Goal: Task Accomplishment & Management: Use online tool/utility

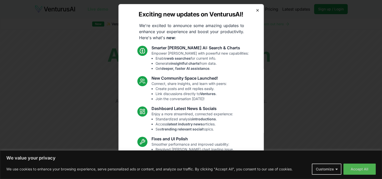
click at [256, 11] on icon "button" at bounding box center [258, 10] width 4 height 4
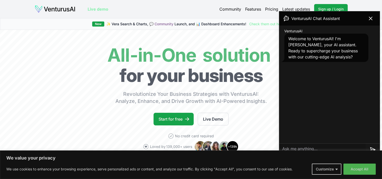
scroll to position [101, 0]
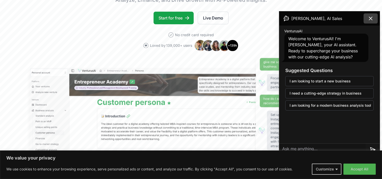
click at [368, 17] on icon at bounding box center [371, 18] width 6 height 6
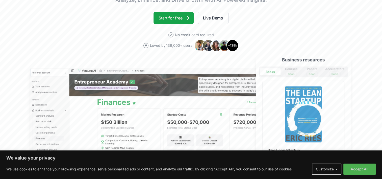
scroll to position [253, 0]
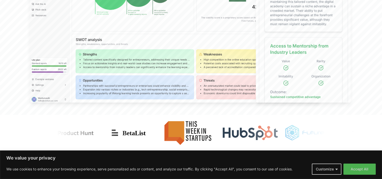
drag, startPoint x: 356, startPoint y: 166, endPoint x: 310, endPoint y: 141, distance: 51.6
click at [354, 165] on button "Accept All" at bounding box center [360, 168] width 32 height 11
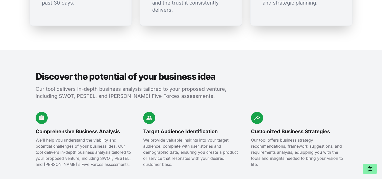
scroll to position [505, 0]
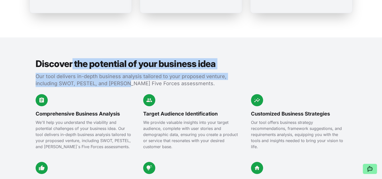
drag, startPoint x: 75, startPoint y: 59, endPoint x: 122, endPoint y: 75, distance: 49.6
click at [122, 75] on div "Discover the potential of your business idea Our tool delivers in-depth busines…" at bounding box center [133, 73] width 194 height 28
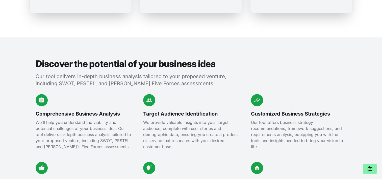
drag, startPoint x: 122, startPoint y: 75, endPoint x: 86, endPoint y: 79, distance: 36.6
click at [87, 80] on div "Discover the potential of your business idea Our tool delivers in-depth busines…" at bounding box center [191, 135] width 323 height 196
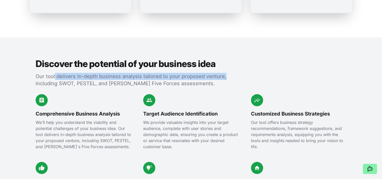
drag, startPoint x: 55, startPoint y: 70, endPoint x: 228, endPoint y: 72, distance: 173.6
click at [229, 73] on p "Our tool delivers in-depth business analysis tailored to your proposed venture,…" at bounding box center [133, 80] width 194 height 14
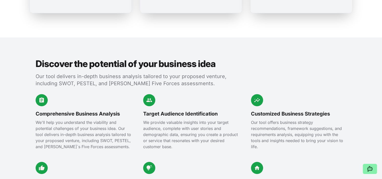
drag, startPoint x: 228, startPoint y: 72, endPoint x: 223, endPoint y: 91, distance: 19.3
click at [223, 94] on div "Target Audience Identification We provide valuable insights into your target au…" at bounding box center [191, 122] width 96 height 56
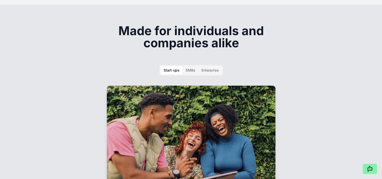
scroll to position [733, 0]
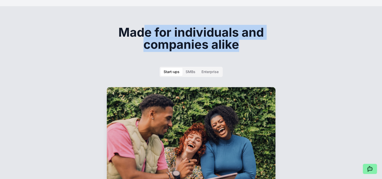
drag, startPoint x: 232, startPoint y: 39, endPoint x: 248, endPoint y: 47, distance: 18.3
click at [248, 47] on div "Made for individuals and companies alike Start-ups SMBs Enterprise For entrepre…" at bounding box center [191, 141] width 194 height 230
drag, startPoint x: 248, startPoint y: 47, endPoint x: 327, endPoint y: 76, distance: 83.9
click at [326, 70] on section "Made for individuals and companies alike Start-ups SMBs Enterprise For entrepre…" at bounding box center [191, 141] width 382 height 271
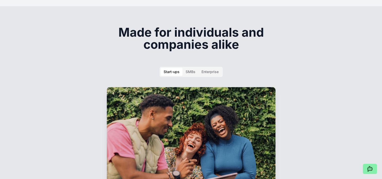
click at [337, 86] on section "Made for individuals and companies alike Start-ups SMBs Enterprise For entrepre…" at bounding box center [191, 141] width 382 height 271
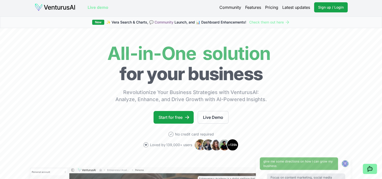
scroll to position [0, 0]
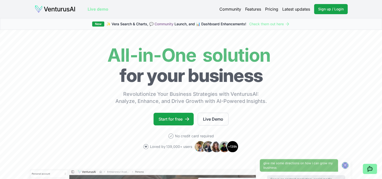
click at [278, 9] on link "Pricing" at bounding box center [271, 9] width 13 height 6
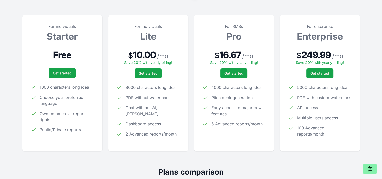
scroll to position [76, 0]
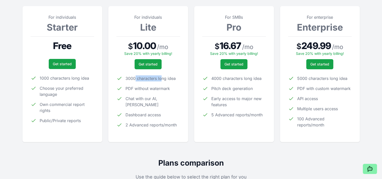
drag, startPoint x: 140, startPoint y: 78, endPoint x: 160, endPoint y: 79, distance: 20.0
click at [160, 79] on span "3000 characters long idea" at bounding box center [151, 78] width 50 height 6
drag, startPoint x: 160, startPoint y: 79, endPoint x: 142, endPoint y: 92, distance: 21.8
click at [144, 92] on ul "3000 characters long idea PDF without watermark Chat with our AI, Vera Dashboar…" at bounding box center [148, 101] width 64 height 53
drag, startPoint x: 135, startPoint y: 89, endPoint x: 165, endPoint y: 89, distance: 29.8
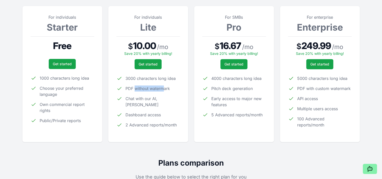
click at [165, 89] on span "PDF without watermark" at bounding box center [148, 88] width 44 height 6
drag, startPoint x: 165, startPoint y: 89, endPoint x: 129, endPoint y: 101, distance: 37.8
click at [133, 100] on span "Chat with our AI, [PERSON_NAME]" at bounding box center [153, 101] width 55 height 12
drag, startPoint x: 140, startPoint y: 99, endPoint x: 159, endPoint y: 100, distance: 19.2
click at [161, 100] on span "Chat with our AI, [PERSON_NAME]" at bounding box center [153, 101] width 55 height 12
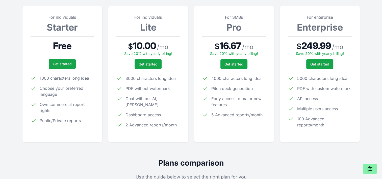
drag, startPoint x: 159, startPoint y: 100, endPoint x: 132, endPoint y: 113, distance: 30.0
click at [132, 113] on ul "3000 characters long idea PDF without watermark Chat with our AI, Vera Dashboar…" at bounding box center [148, 101] width 64 height 53
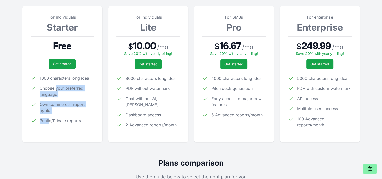
drag, startPoint x: 55, startPoint y: 84, endPoint x: 50, endPoint y: 125, distance: 42.1
click at [50, 125] on div "For individuals Starter Free Get started 1000 characters long idea Choose your …" at bounding box center [63, 74] width 64 height 120
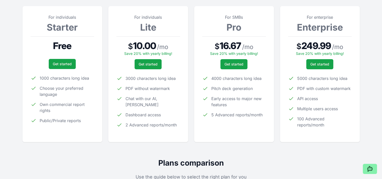
drag, startPoint x: 50, startPoint y: 125, endPoint x: 184, endPoint y: 101, distance: 137.1
click at [187, 101] on div "For individuals Lite $ 10.00 / mo Save 20% with yearly billing! Get started 300…" at bounding box center [148, 74] width 80 height 136
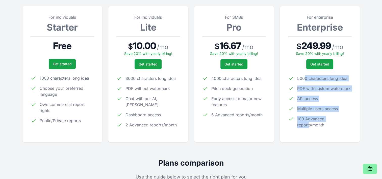
drag, startPoint x: 309, startPoint y: 100, endPoint x: 307, endPoint y: 123, distance: 23.1
click at [308, 123] on ul "5000 characters long idea PDF with custom watermark API access Multiple users a…" at bounding box center [320, 101] width 64 height 53
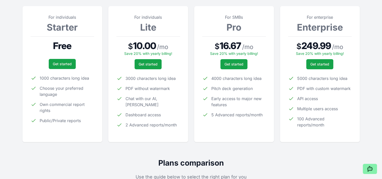
drag, startPoint x: 307, startPoint y: 123, endPoint x: 236, endPoint y: 111, distance: 71.9
click at [238, 111] on ul "4000 characters long idea Pitch deck generation Early access to major new featu…" at bounding box center [234, 96] width 64 height 42
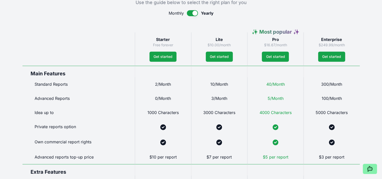
scroll to position [253, 0]
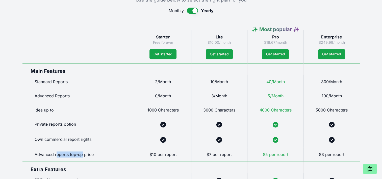
drag, startPoint x: 57, startPoint y: 155, endPoint x: 81, endPoint y: 154, distance: 24.6
click at [81, 154] on div "Advanced reports top-up price" at bounding box center [78, 154] width 112 height 14
drag, startPoint x: 157, startPoint y: 156, endPoint x: 171, endPoint y: 156, distance: 14.1
click at [171, 156] on span "$10 per report" at bounding box center [163, 154] width 27 height 5
drag, startPoint x: 171, startPoint y: 156, endPoint x: 309, endPoint y: 152, distance: 138.2
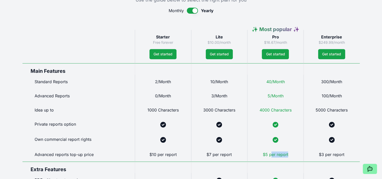
click at [307, 152] on div "Starter Free forever Get started Lite $10.00/month Get started ✨ Most popular ✨…" at bounding box center [190, 154] width 337 height 249
drag, startPoint x: 309, startPoint y: 152, endPoint x: 330, endPoint y: 151, distance: 21.3
click at [331, 151] on div "$3 per report" at bounding box center [332, 154] width 56 height 14
drag, startPoint x: 270, startPoint y: 82, endPoint x: 281, endPoint y: 81, distance: 10.9
click at [281, 81] on span "40/Month" at bounding box center [275, 81] width 18 height 5
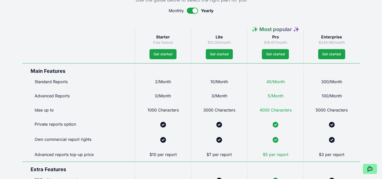
drag, startPoint x: 281, startPoint y: 81, endPoint x: 268, endPoint y: 103, distance: 25.3
click at [270, 102] on div "Starter Free forever Get started Lite $10.00/month Get started ✨ Most popular ✨…" at bounding box center [190, 154] width 337 height 249
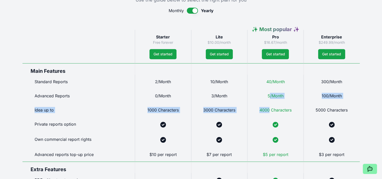
drag, startPoint x: 268, startPoint y: 103, endPoint x: 250, endPoint y: 110, distance: 19.3
click at [250, 110] on div "4000 Characters" at bounding box center [275, 110] width 56 height 14
click at [253, 114] on div "4000 Characters" at bounding box center [275, 110] width 56 height 14
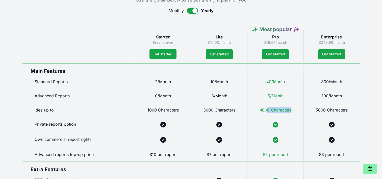
drag, startPoint x: 288, startPoint y: 110, endPoint x: 295, endPoint y: 110, distance: 6.8
click at [295, 110] on div "4000 Characters" at bounding box center [275, 110] width 56 height 14
drag, startPoint x: 295, startPoint y: 110, endPoint x: 271, endPoint y: 131, distance: 32.4
click at [274, 134] on div at bounding box center [275, 139] width 56 height 15
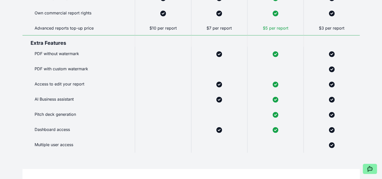
scroll to position [379, 0]
drag, startPoint x: 46, startPoint y: 69, endPoint x: 80, endPoint y: 69, distance: 34.6
click at [80, 69] on div "PDF with custom watermark" at bounding box center [78, 69] width 112 height 15
drag, startPoint x: 80, startPoint y: 69, endPoint x: 56, endPoint y: 87, distance: 30.3
click at [60, 89] on div "Access to edit your report" at bounding box center [78, 84] width 112 height 15
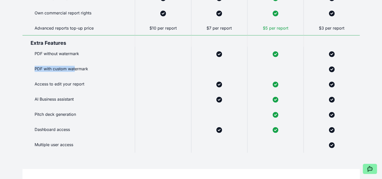
drag, startPoint x: 75, startPoint y: 69, endPoint x: 21, endPoint y: 69, distance: 53.3
drag, startPoint x: 21, startPoint y: 69, endPoint x: 21, endPoint y: 92, distance: 23.0
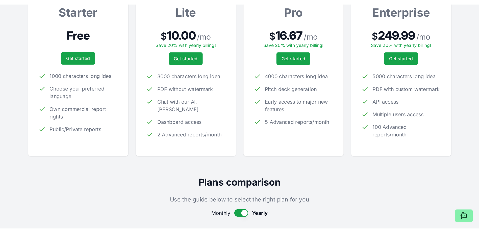
scroll to position [0, 0]
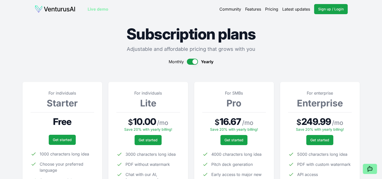
click at [51, 10] on img at bounding box center [55, 9] width 41 height 8
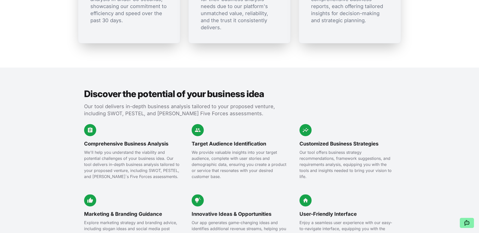
scroll to position [480, 0]
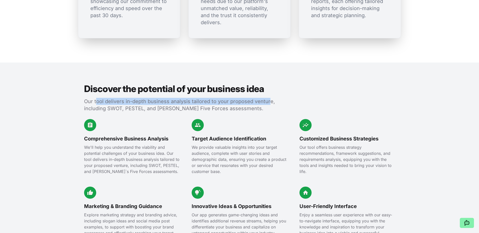
drag, startPoint x: 97, startPoint y: 93, endPoint x: 262, endPoint y: 93, distance: 164.7
click at [264, 98] on p "Our tool delivers in-depth business analysis tailored to your proposed venture,…" at bounding box center [181, 105] width 194 height 14
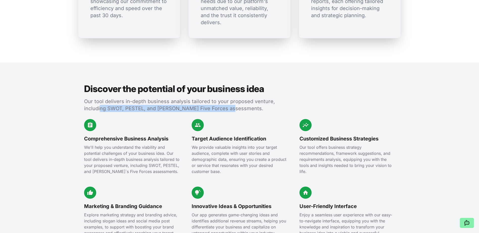
drag, startPoint x: 100, startPoint y: 102, endPoint x: 226, endPoint y: 103, distance: 126.1
click at [225, 103] on p "Our tool delivers in-depth business analysis tailored to your proposed venture,…" at bounding box center [181, 105] width 194 height 14
click at [382, 101] on section "Discover the potential of your business idea Our tool delivers in-depth busines…" at bounding box center [239, 161] width 479 height 196
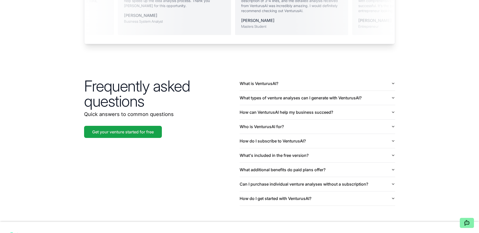
scroll to position [1176, 0]
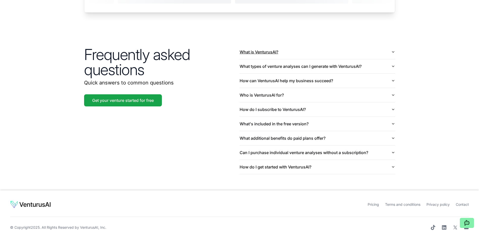
drag, startPoint x: 298, startPoint y: 45, endPoint x: 343, endPoint y: 48, distance: 45.5
click at [298, 46] on button "What is VenturusAI?" at bounding box center [318, 52] width 156 height 14
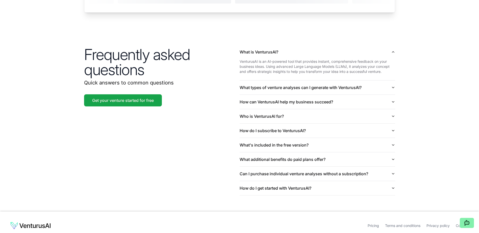
click at [382, 114] on section "Frequently asked questions Quick answers to common questions Get your venture s…" at bounding box center [239, 120] width 479 height 183
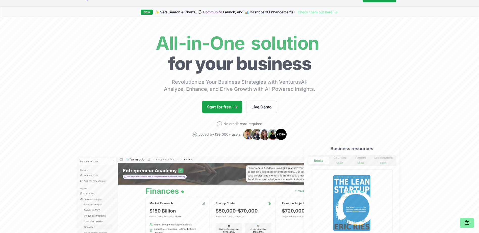
scroll to position [0, 0]
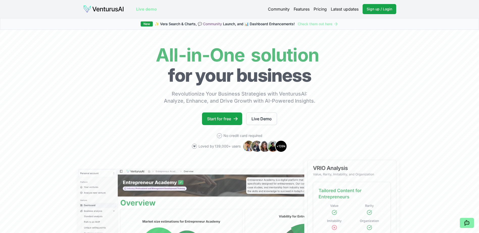
click at [319, 9] on link "Pricing" at bounding box center [320, 9] width 13 height 6
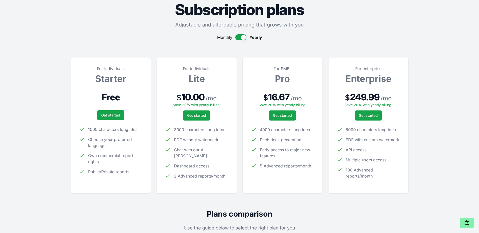
scroll to position [25, 0]
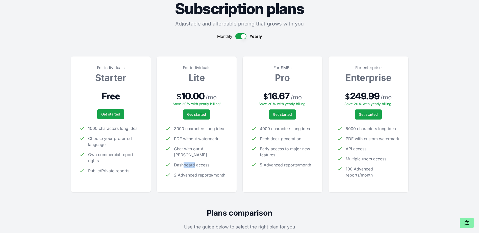
drag, startPoint x: 183, startPoint y: 161, endPoint x: 195, endPoint y: 159, distance: 12.0
click at [195, 162] on span "Dashboard access" at bounding box center [191, 165] width 35 height 6
drag, startPoint x: 195, startPoint y: 159, endPoint x: 185, endPoint y: 152, distance: 12.6
click at [184, 151] on span "Chat with our AI, [PERSON_NAME]" at bounding box center [201, 152] width 55 height 12
drag, startPoint x: 445, startPoint y: 99, endPoint x: 441, endPoint y: 99, distance: 3.5
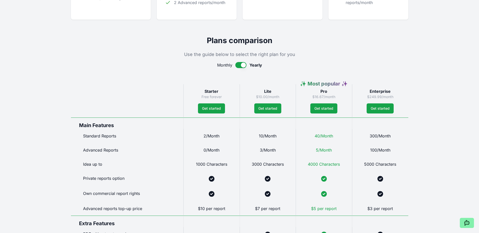
scroll to position [227, 0]
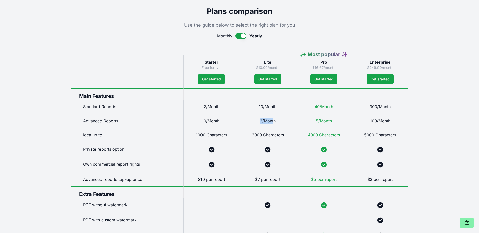
drag, startPoint x: 274, startPoint y: 121, endPoint x: 259, endPoint y: 122, distance: 14.2
click at [259, 122] on div "3/Month" at bounding box center [268, 121] width 56 height 14
drag, startPoint x: 83, startPoint y: 126, endPoint x: 92, endPoint y: 124, distance: 10.0
click at [82, 126] on div "Advanced Reports" at bounding box center [127, 121] width 112 height 14
drag, startPoint x: 322, startPoint y: 119, endPoint x: 314, endPoint y: 121, distance: 8.0
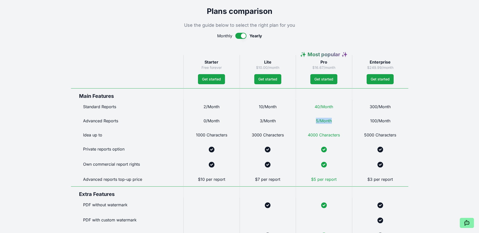
click at [314, 121] on div "5/Month" at bounding box center [324, 121] width 56 height 14
drag, startPoint x: 314, startPoint y: 121, endPoint x: 309, endPoint y: 109, distance: 13.6
click at [310, 110] on div "40/Month" at bounding box center [324, 107] width 56 height 14
drag, startPoint x: 315, startPoint y: 107, endPoint x: 343, endPoint y: 107, distance: 27.5
click at [343, 107] on div "40/Month" at bounding box center [324, 107] width 56 height 14
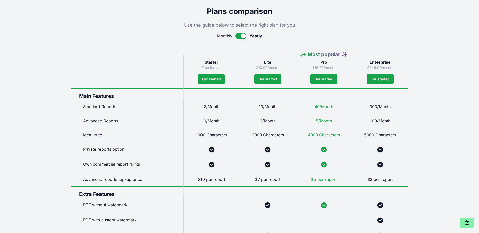
click at [382, 106] on div "Live demo Community Features Pricing Latest updates Sign up / Login Login Live …" at bounding box center [239, 164] width 479 height 782
click at [382, 104] on div "Live demo Community Features Pricing Latest updates Sign up / Login Login Live …" at bounding box center [239, 164] width 479 height 782
click at [382, 139] on div "Live demo Community Features Pricing Latest updates Sign up / Login Login Live …" at bounding box center [239, 164] width 479 height 782
click at [382, 116] on div "Live demo Community Features Pricing Latest updates Sign up / Login Login Live …" at bounding box center [239, 164] width 479 height 782
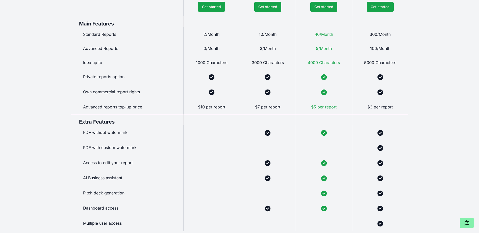
scroll to position [328, 0]
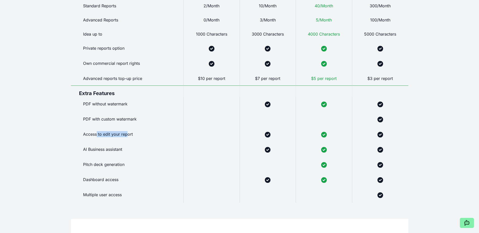
drag, startPoint x: 102, startPoint y: 135, endPoint x: 128, endPoint y: 133, distance: 26.8
click at [128, 133] on div "Access to edit your report" at bounding box center [127, 134] width 112 height 15
drag, startPoint x: 128, startPoint y: 133, endPoint x: 119, endPoint y: 151, distance: 19.4
click at [119, 151] on div "AI Business assistant" at bounding box center [127, 149] width 112 height 15
drag, startPoint x: 119, startPoint y: 151, endPoint x: 117, endPoint y: 167, distance: 16.6
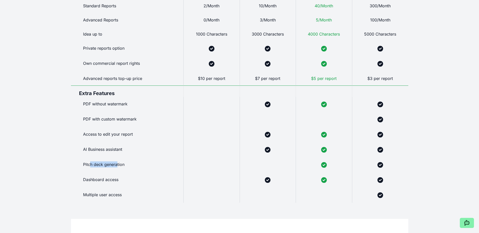
click at [117, 166] on div "Pitch deck generation" at bounding box center [127, 165] width 112 height 15
drag, startPoint x: 117, startPoint y: 167, endPoint x: 110, endPoint y: 179, distance: 13.9
click at [110, 179] on div "Dashboard access" at bounding box center [127, 180] width 112 height 15
drag, startPoint x: 110, startPoint y: 179, endPoint x: 120, endPoint y: 165, distance: 17.2
click at [120, 164] on div "Pitch deck generation" at bounding box center [127, 165] width 112 height 15
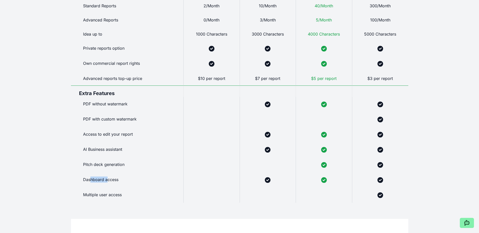
drag, startPoint x: 90, startPoint y: 179, endPoint x: 108, endPoint y: 179, distance: 17.9
click at [108, 179] on div "Dashboard access" at bounding box center [127, 180] width 112 height 15
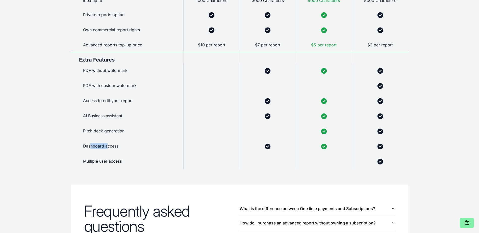
scroll to position [379, 0]
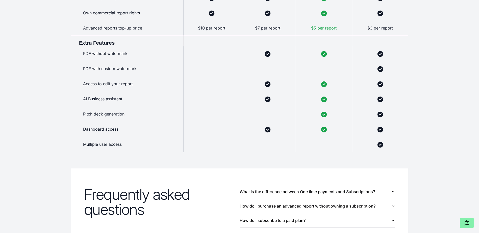
click at [52, 137] on div "Live demo Community Features Pricing Latest updates Sign up / Login Login Live …" at bounding box center [239, 12] width 479 height 782
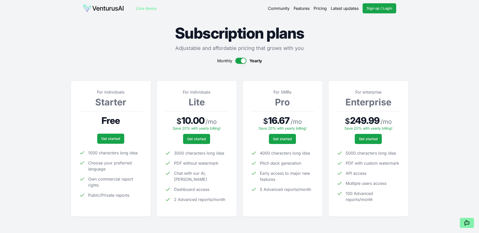
scroll to position [0, 0]
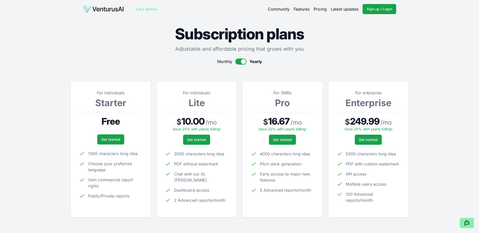
click at [242, 63] on button "button" at bounding box center [240, 62] width 11 height 6
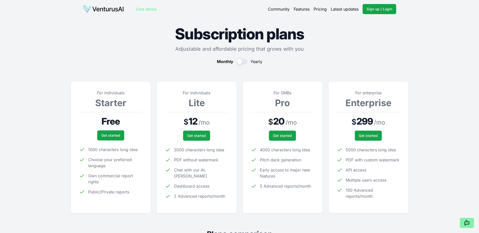
click at [244, 61] on button "button" at bounding box center [241, 62] width 11 height 6
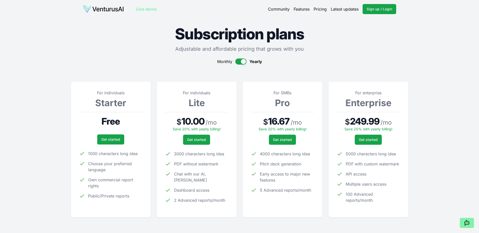
click at [244, 61] on button "button" at bounding box center [240, 62] width 11 height 6
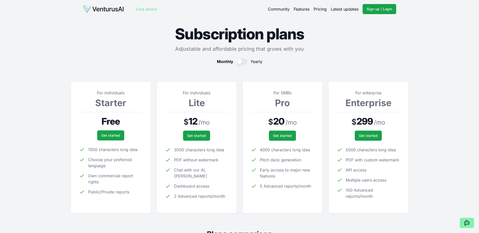
click at [244, 61] on button "button" at bounding box center [241, 62] width 11 height 6
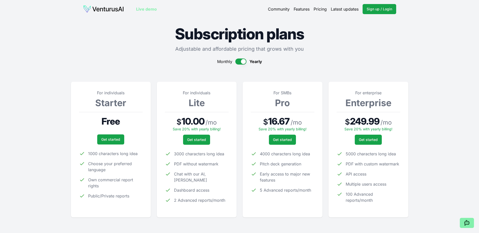
click at [244, 61] on button "button" at bounding box center [240, 62] width 11 height 6
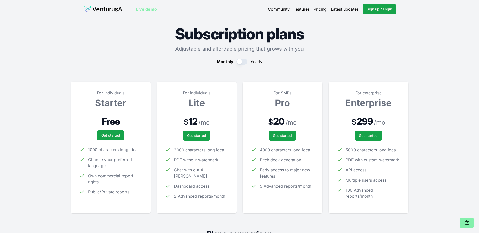
click at [244, 61] on button "button" at bounding box center [241, 62] width 11 height 6
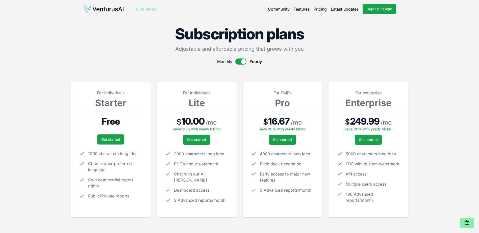
click at [244, 61] on button "button" at bounding box center [240, 62] width 11 height 6
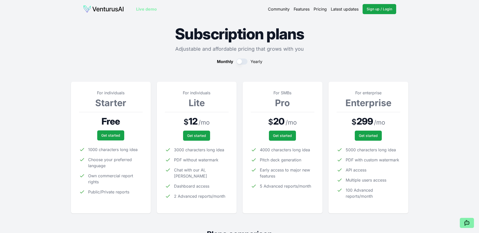
drag, startPoint x: 451, startPoint y: 128, endPoint x: 411, endPoint y: 129, distance: 39.9
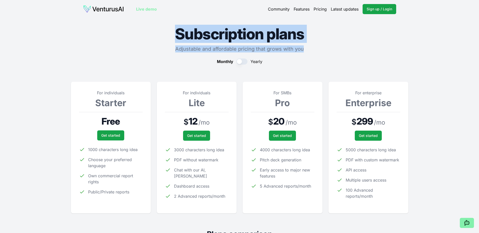
drag, startPoint x: 175, startPoint y: 35, endPoint x: 305, endPoint y: 52, distance: 131.5
drag, startPoint x: 305, startPoint y: 52, endPoint x: 408, endPoint y: 67, distance: 103.8
drag, startPoint x: 178, startPoint y: 33, endPoint x: 323, endPoint y: 45, distance: 146.0
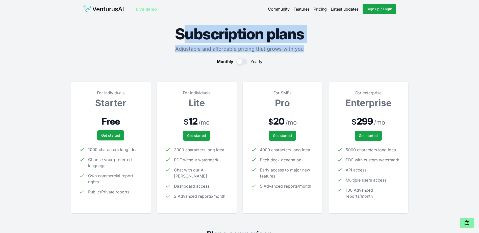
drag, startPoint x: 323, startPoint y: 45, endPoint x: 298, endPoint y: 50, distance: 25.4
click at [315, 52] on p "Adjustable and affordable pricing that grows with you" at bounding box center [239, 48] width 337 height 7
drag, startPoint x: 180, startPoint y: 28, endPoint x: 178, endPoint y: 31, distance: 3.1
click at [179, 29] on h1 "Subscription plans" at bounding box center [239, 33] width 337 height 15
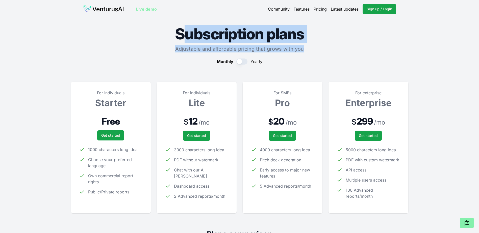
click at [178, 32] on h1 "Subscription plans" at bounding box center [239, 33] width 337 height 15
drag, startPoint x: 175, startPoint y: 33, endPoint x: 325, endPoint y: 49, distance: 150.9
drag, startPoint x: 444, startPoint y: 82, endPoint x: 441, endPoint y: 81, distance: 2.9
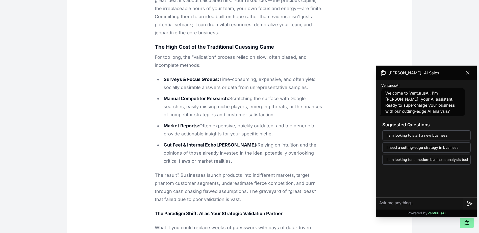
scroll to position [354, 0]
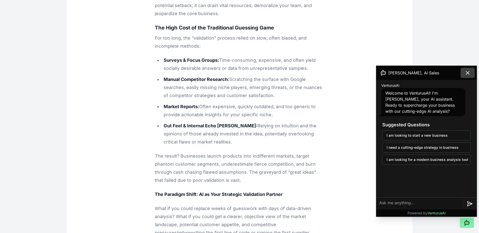
click at [467, 73] on icon at bounding box center [468, 73] width 6 height 6
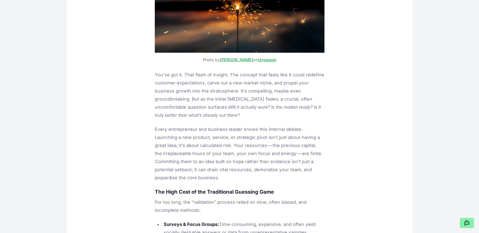
scroll to position [202, 0]
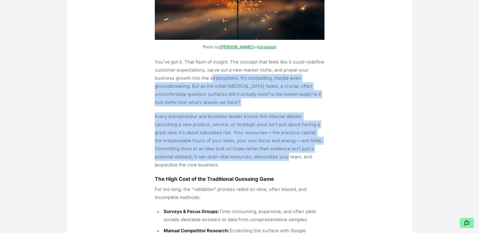
drag, startPoint x: 190, startPoint y: 82, endPoint x: 231, endPoint y: 155, distance: 83.5
drag, startPoint x: 231, startPoint y: 155, endPoint x: 156, endPoint y: 134, distance: 78.1
click at [157, 136] on p "Every entrepreneur and business leader knows this internal debate. Launching a …" at bounding box center [240, 141] width 170 height 57
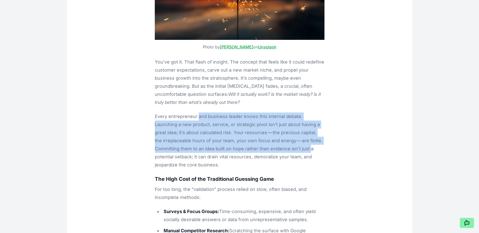
drag, startPoint x: 197, startPoint y: 120, endPoint x: 263, endPoint y: 148, distance: 71.8
click at [263, 148] on p "Every entrepreneur and business leader knows this internal debate. Launching a …" at bounding box center [240, 141] width 170 height 57
drag, startPoint x: 263, startPoint y: 148, endPoint x: 156, endPoint y: 136, distance: 107.8
click at [156, 137] on p "Every entrepreneur and business leader knows this internal debate. Launching a …" at bounding box center [240, 141] width 170 height 57
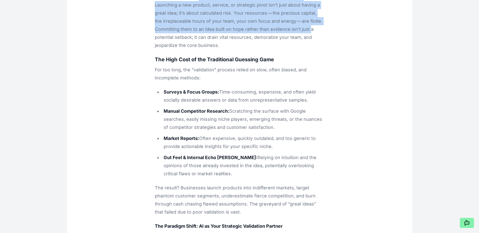
scroll to position [328, 0]
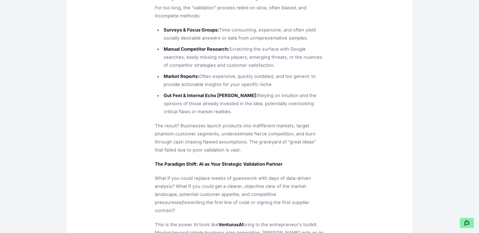
scroll to position [404, 0]
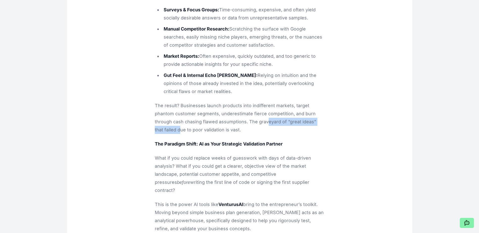
drag, startPoint x: 281, startPoint y: 115, endPoint x: 308, endPoint y: 115, distance: 27.5
click at [308, 115] on p "The result? Businesses launch products into indifferent markets, target phantom…" at bounding box center [240, 118] width 170 height 32
drag, startPoint x: 308, startPoint y: 115, endPoint x: 284, endPoint y: 134, distance: 30.4
click at [284, 140] on p "The Paradigm Shift: AI as Your Strategic Validation Partner" at bounding box center [240, 144] width 170 height 8
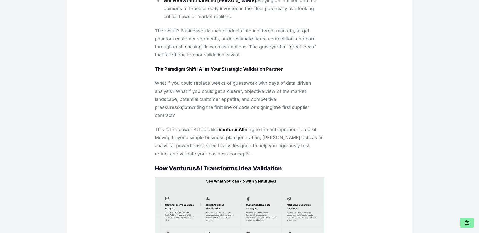
scroll to position [480, 0]
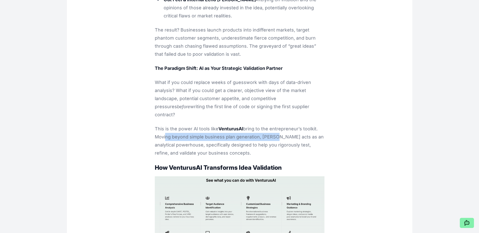
drag, startPoint x: 164, startPoint y: 122, endPoint x: 271, endPoint y: 122, distance: 106.6
click at [271, 125] on p "This is the power AI tools like VenturusAI bring to the entrepreneur’s toolkit.…" at bounding box center [240, 141] width 170 height 32
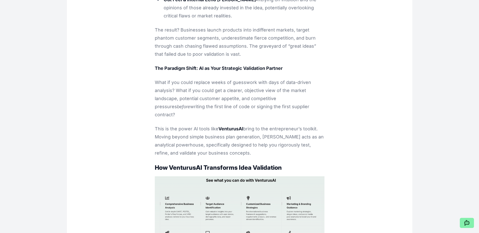
drag, startPoint x: 271, startPoint y: 122, endPoint x: 206, endPoint y: 134, distance: 66.2
click at [206, 134] on p "This is the power AI tools like VenturusAI bring to the entrepreneur’s toolkit.…" at bounding box center [240, 141] width 170 height 32
drag, startPoint x: 180, startPoint y: 130, endPoint x: 245, endPoint y: 130, distance: 64.4
click at [245, 130] on p "This is the power AI tools like VenturusAI bring to the entrepreneur’s toolkit.…" at bounding box center [240, 141] width 170 height 32
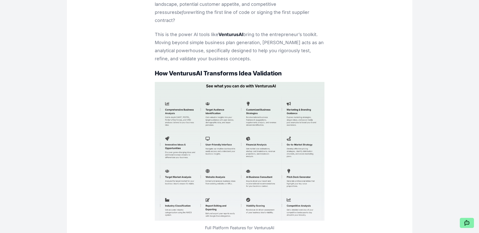
scroll to position [581, 0]
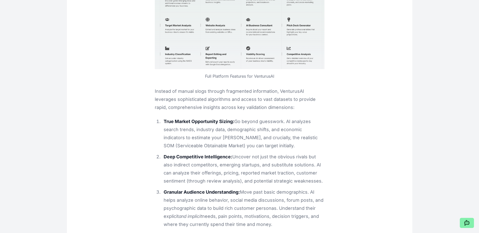
scroll to position [758, 0]
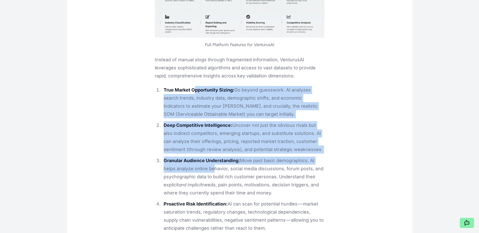
drag, startPoint x: 194, startPoint y: 70, endPoint x: 211, endPoint y: 150, distance: 81.6
click at [211, 150] on ol "True Market Opportunity Sizing: Go beyond guesswork. AI analyzes search trends,…" at bounding box center [240, 177] width 170 height 182
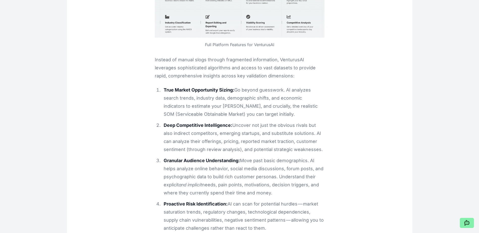
drag, startPoint x: 211, startPoint y: 150, endPoint x: 283, endPoint y: 168, distance: 73.9
click at [283, 168] on li "Granular Audience Understanding: Move past basic demographics. AI helps analyze…" at bounding box center [243, 177] width 163 height 40
drag, startPoint x: 203, startPoint y: 86, endPoint x: 201, endPoint y: 89, distance: 3.1
click at [202, 88] on li "True Market Opportunity Sizing: Go beyond guesswork. AI analyzes search trends,…" at bounding box center [243, 102] width 163 height 32
drag, startPoint x: 138, startPoint y: 126, endPoint x: 141, endPoint y: 123, distance: 4.5
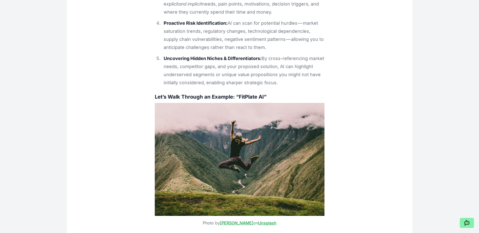
scroll to position [960, 0]
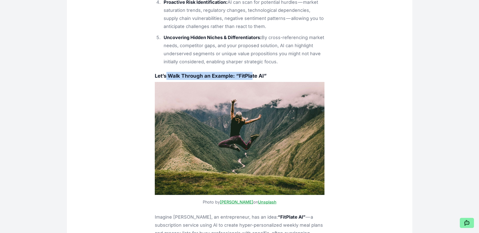
drag, startPoint x: 166, startPoint y: 59, endPoint x: 253, endPoint y: 59, distance: 86.6
click at [253, 73] on strong "Let’s Walk Through an Example: “FitPlate AI”" at bounding box center [211, 76] width 112 height 6
drag, startPoint x: 106, startPoint y: 108, endPoint x: 113, endPoint y: 105, distance: 8.0
click at [106, 108] on div "Is Your Next Big Idea a Goldmine or a Sinkhole? Using AI to Validate and Refine…" at bounding box center [239, 139] width 323 height 2079
click at [123, 93] on div "Is Your Next Big Idea a Goldmine or a Sinkhole? Using AI to Validate and Refine…" at bounding box center [239, 139] width 323 height 2079
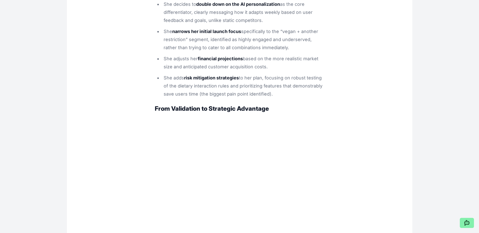
scroll to position [1617, 0]
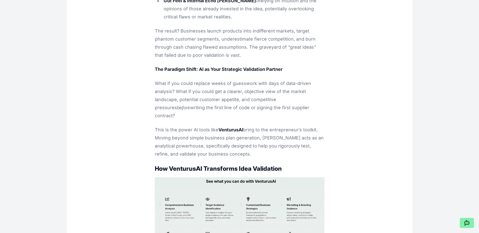
scroll to position [480, 0]
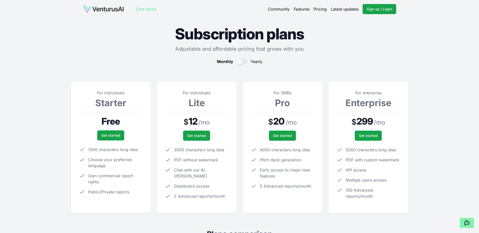
click at [105, 10] on img at bounding box center [103, 9] width 41 height 8
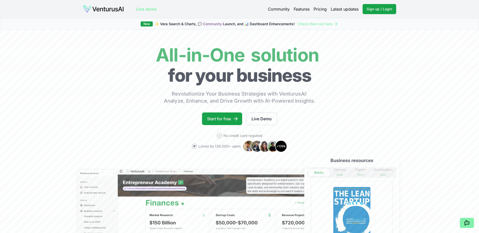
click at [317, 9] on link "Pricing" at bounding box center [320, 9] width 13 height 6
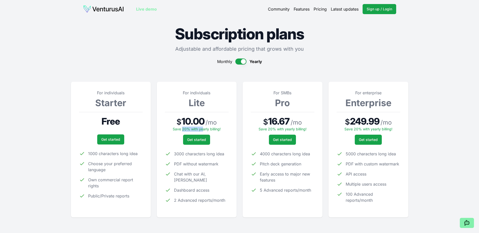
drag, startPoint x: 182, startPoint y: 129, endPoint x: 205, endPoint y: 128, distance: 23.2
click at [204, 128] on span "Save 20% with yearly billing!" at bounding box center [197, 129] width 48 height 4
drag, startPoint x: 205, startPoint y: 128, endPoint x: 259, endPoint y: 79, distance: 72.8
click at [259, 79] on section "For individuals Starter Free Get started 1000 characters long idea Choose your …" at bounding box center [239, 145] width 337 height 145
click at [243, 60] on button "button" at bounding box center [240, 62] width 11 height 6
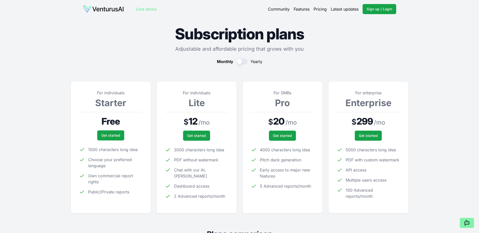
drag, startPoint x: 241, startPoint y: 62, endPoint x: 241, endPoint y: 65, distance: 2.8
click at [241, 62] on button "button" at bounding box center [241, 62] width 11 height 6
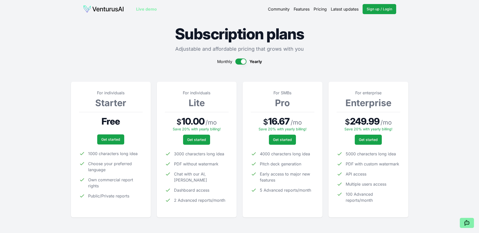
drag, startPoint x: 304, startPoint y: 68, endPoint x: 303, endPoint y: 72, distance: 4.0
click at [330, 59] on div "Monthly Yearly" at bounding box center [239, 62] width 337 height 6
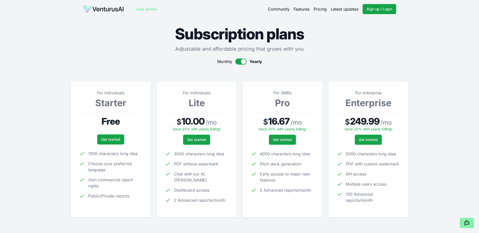
drag, startPoint x: 436, startPoint y: 199, endPoint x: 437, endPoint y: 197, distance: 2.6
drag, startPoint x: 287, startPoint y: 113, endPoint x: 289, endPoint y: 124, distance: 11.3
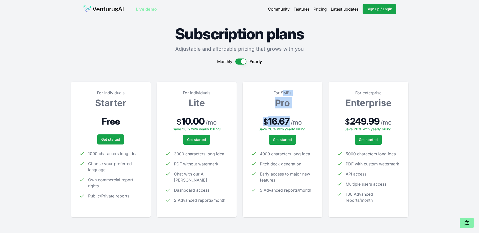
click at [289, 124] on div "For SMBs Pro $ 16.67 / mo Save 20% with yearly billing! Get started 4000 charac…" at bounding box center [283, 150] width 64 height 120
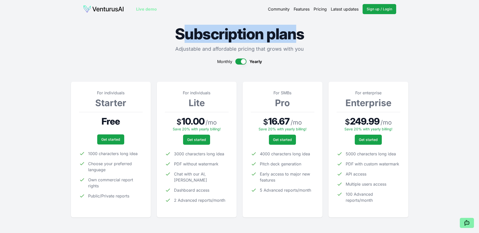
drag, startPoint x: 183, startPoint y: 33, endPoint x: 301, endPoint y: 37, distance: 118.3
click at [301, 37] on h1 "Subscription plans" at bounding box center [239, 33] width 337 height 15
drag, startPoint x: 301, startPoint y: 37, endPoint x: 373, endPoint y: 72, distance: 80.5
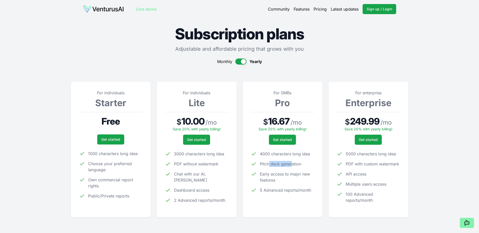
click at [292, 167] on span "Pitch deck generation" at bounding box center [280, 164] width 41 height 6
click at [202, 167] on span "PDF without watermark" at bounding box center [196, 164] width 44 height 6
drag, startPoint x: 202, startPoint y: 167, endPoint x: 197, endPoint y: 184, distance: 17.2
click at [197, 187] on span "Dashboard access" at bounding box center [191, 190] width 35 height 6
drag, startPoint x: 197, startPoint y: 184, endPoint x: 221, endPoint y: 198, distance: 28.0
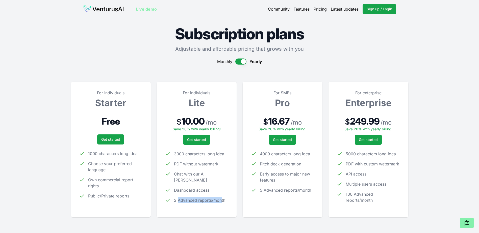
click at [221, 198] on div "For individuals Lite $ 10.00 / mo Save 20% with yearly billing! Get started 300…" at bounding box center [197, 150] width 64 height 120
drag, startPoint x: 221, startPoint y: 198, endPoint x: 269, endPoint y: 190, distance: 48.4
click at [269, 190] on span "5 Advanced reports/month" at bounding box center [285, 190] width 51 height 6
drag, startPoint x: 281, startPoint y: 176, endPoint x: 298, endPoint y: 176, distance: 17.2
click at [298, 176] on span "Early access to major new features" at bounding box center [287, 177] width 55 height 12
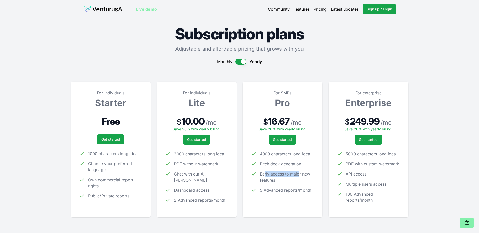
click at [240, 63] on button "button" at bounding box center [240, 62] width 11 height 6
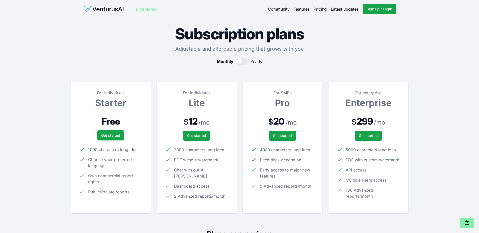
click at [240, 63] on button "button" at bounding box center [241, 62] width 11 height 6
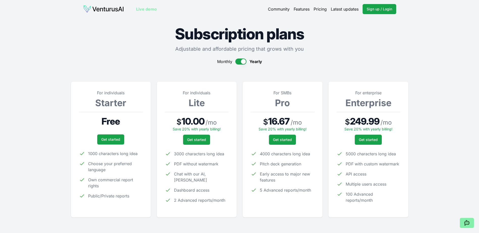
click at [240, 63] on button "button" at bounding box center [240, 62] width 11 height 6
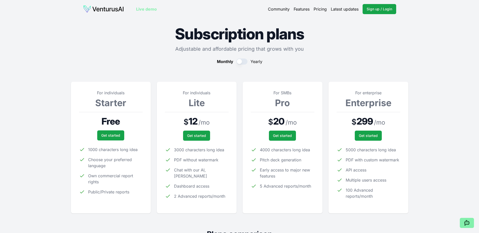
click at [240, 63] on button "button" at bounding box center [241, 62] width 11 height 6
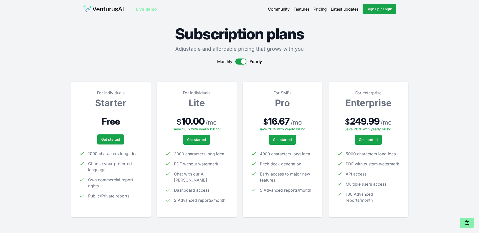
click at [240, 63] on button "button" at bounding box center [240, 62] width 11 height 6
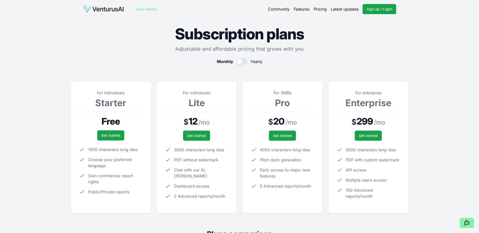
click at [240, 63] on button "button" at bounding box center [241, 62] width 11 height 6
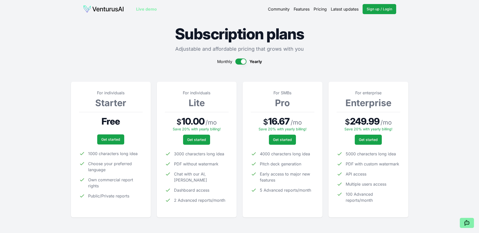
drag, startPoint x: 350, startPoint y: 182, endPoint x: 385, endPoint y: 182, distance: 34.6
click at [385, 182] on span "Multiple users access" at bounding box center [366, 184] width 41 height 6
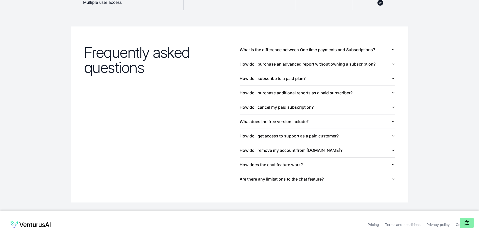
scroll to position [548, 0]
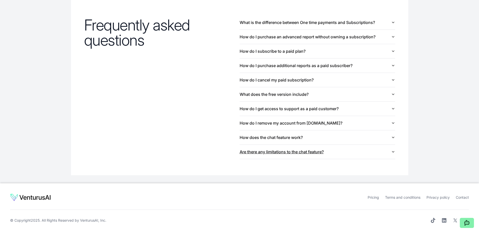
click at [287, 154] on button "Are there any limitations to the chat feature?" at bounding box center [318, 152] width 156 height 14
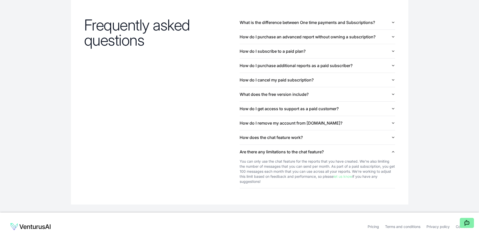
scroll to position [523, 0]
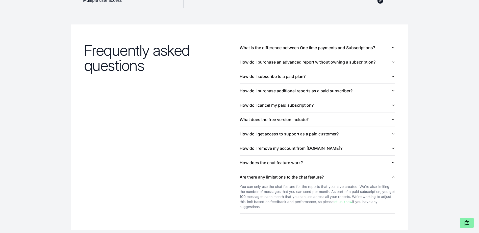
drag, startPoint x: 244, startPoint y: 117, endPoint x: 235, endPoint y: 120, distance: 8.9
click at [244, 118] on button "What does the free version include?" at bounding box center [318, 120] width 156 height 14
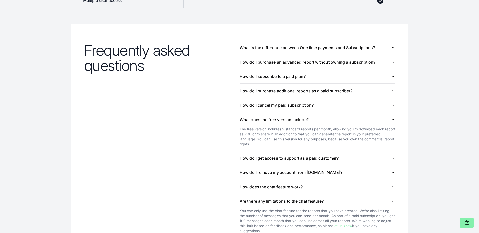
scroll to position [498, 0]
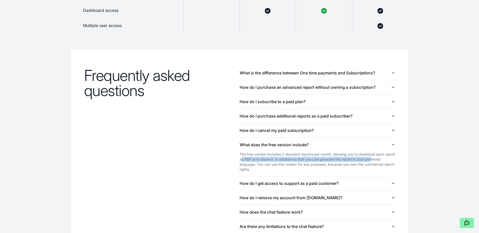
drag, startPoint x: 252, startPoint y: 161, endPoint x: 382, endPoint y: 161, distance: 129.6
click at [382, 161] on div "The free version includes 2 standard reports per month, allowing you to downloa…" at bounding box center [318, 162] width 156 height 20
click at [192, 166] on div "Frequently asked questions What is the difference between One time payments and…" at bounding box center [239, 165] width 323 height 230
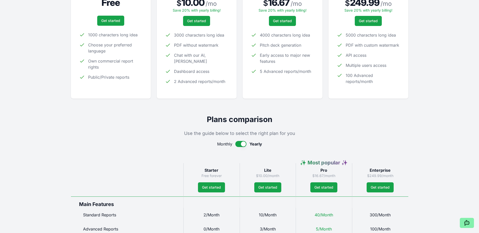
scroll to position [0, 0]
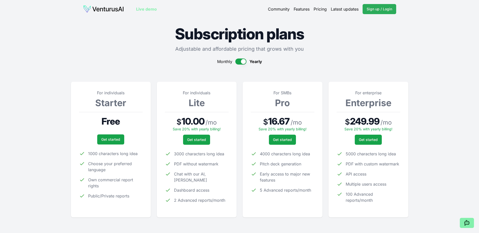
click at [388, 6] on link "Sign up / Login Login" at bounding box center [380, 9] width 34 height 10
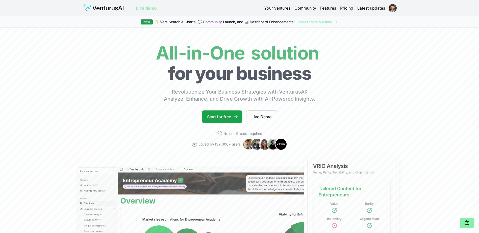
click at [275, 9] on link "Your ventures" at bounding box center [277, 8] width 26 height 6
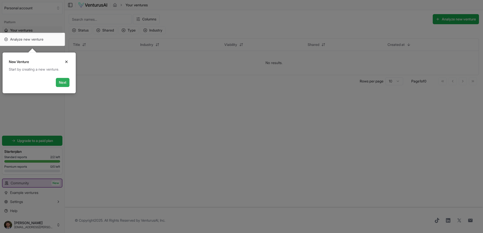
click at [61, 81] on button "Next" at bounding box center [63, 82] width 14 height 9
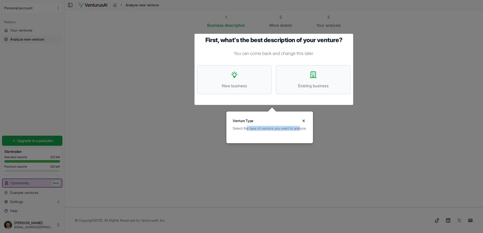
drag, startPoint x: 247, startPoint y: 129, endPoint x: 303, endPoint y: 129, distance: 56.1
click at [303, 129] on div "Select the type of venture you want to analyze." at bounding box center [270, 128] width 74 height 5
drag, startPoint x: 303, startPoint y: 129, endPoint x: 285, endPoint y: 125, distance: 18.5
click at [295, 129] on div "Select the type of venture you want to analyze." at bounding box center [270, 128] width 74 height 5
click at [238, 83] on button "New business" at bounding box center [234, 79] width 75 height 29
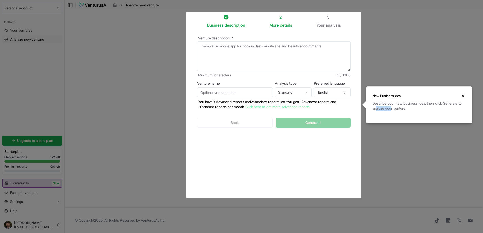
drag, startPoint x: 381, startPoint y: 110, endPoint x: 396, endPoint y: 110, distance: 14.4
click at [396, 110] on div "Describe your new business idea, then click Generate to analyze your venture." at bounding box center [418, 106] width 93 height 10
click at [245, 149] on div "Business description 2 More details 3 Your analysis Venture description (*) Min…" at bounding box center [274, 105] width 170 height 182
click at [239, 97] on input "Venture name" at bounding box center [235, 92] width 76 height 10
click at [300, 94] on html "Personal account Platform Your ventures Analyze new venture Get started for fre…" at bounding box center [241, 116] width 483 height 233
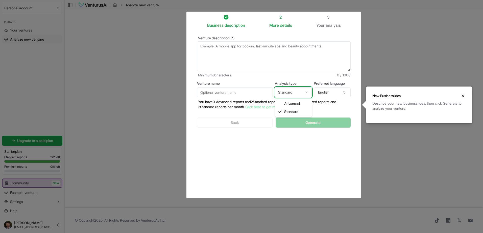
drag, startPoint x: 301, startPoint y: 94, endPoint x: 304, endPoint y: 94, distance: 2.8
click at [301, 94] on html "Personal account Platform Your ventures Analyze new venture Get started for fre…" at bounding box center [241, 116] width 483 height 233
click at [333, 93] on button "English" at bounding box center [332, 92] width 37 height 10
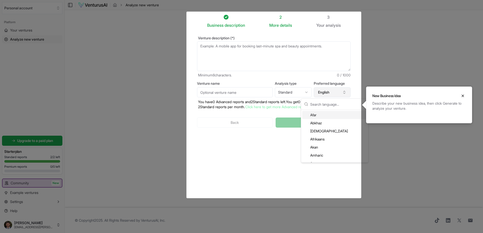
click at [333, 93] on button "English" at bounding box center [332, 92] width 37 height 10
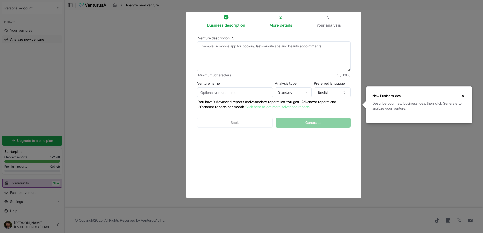
click at [287, 80] on form "Venture description (*) Minimum 8 characters. 0 / 1000 Venture name Analysis ty…" at bounding box center [274, 86] width 154 height 100
drag, startPoint x: 300, startPoint y: 84, endPoint x: 277, endPoint y: 84, distance: 23.0
click at [277, 84] on label "Analysis type" at bounding box center [293, 84] width 37 height 4
click at [290, 96] on html "Personal account Platform Your ventures Analyze new venture Get started for fre…" at bounding box center [241, 116] width 483 height 233
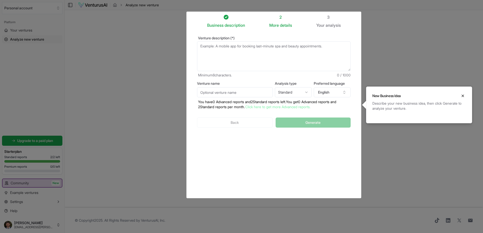
drag, startPoint x: 207, startPoint y: 103, endPoint x: 310, endPoint y: 103, distance: 102.8
click at [310, 103] on p "You have 0 Advanced reports and 2 Standard reports left. Y ou get 0 Advanced re…" at bounding box center [274, 105] width 154 height 10
click at [217, 104] on p "You have 0 Advanced reports and 2 Standard reports left. Y ou get 0 Advanced re…" at bounding box center [274, 105] width 154 height 10
drag, startPoint x: 207, startPoint y: 103, endPoint x: 233, endPoint y: 103, distance: 26.5
click at [233, 103] on p "You have 0 Advanced reports and 2 Standard reports left. Y ou get 0 Advanced re…" at bounding box center [274, 105] width 154 height 10
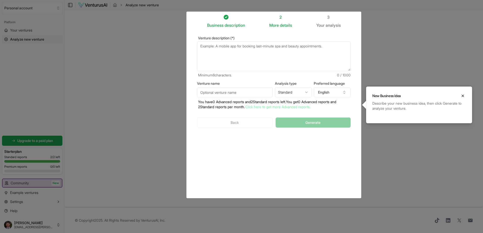
drag, startPoint x: 233, startPoint y: 103, endPoint x: 220, endPoint y: 106, distance: 13.6
click at [220, 106] on p "You have 0 Advanced reports and 2 Standard reports left. Y ou get 0 Advanced re…" at bounding box center [274, 105] width 154 height 10
drag, startPoint x: 206, startPoint y: 106, endPoint x: 232, endPoint y: 106, distance: 26.0
click at [232, 106] on p "You have 0 Advanced reports and 2 Standard reports left. Y ou get 0 Advanced re…" at bounding box center [274, 105] width 154 height 10
drag, startPoint x: 232, startPoint y: 106, endPoint x: 222, endPoint y: 112, distance: 11.4
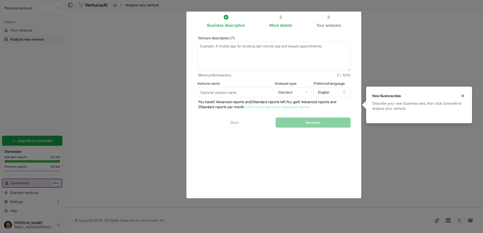
click at [222, 112] on div "Back Generate" at bounding box center [274, 123] width 154 height 26
drag, startPoint x: 204, startPoint y: 36, endPoint x: 240, endPoint y: 35, distance: 36.1
click at [240, 35] on div "Venture description (*) Minimum 8 characters. 0 / 1000 Venture name Analysis ty…" at bounding box center [274, 86] width 170 height 116
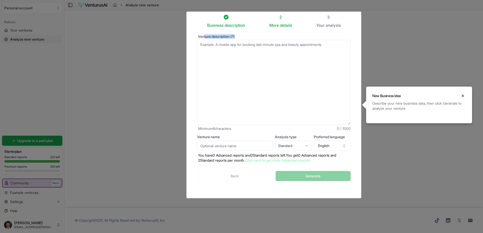
drag, startPoint x: 348, startPoint y: 70, endPoint x: 345, endPoint y: 125, distance: 55.7
click at [348, 125] on textarea "Venture description (*)" at bounding box center [274, 82] width 154 height 85
click at [249, 74] on textarea "Venture description (*)" at bounding box center [274, 82] width 154 height 85
paste textarea "a live cooking class platform offering 20–30 minute sessions designed for busy …"
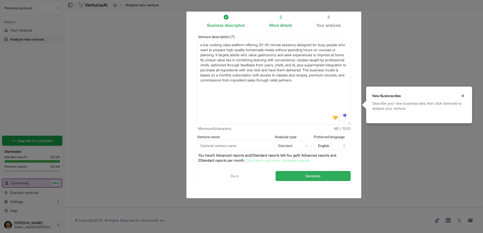
type textarea "a live cooking class platform offering 20–30 minute sessions designed for busy …"
click at [309, 174] on span "Generate" at bounding box center [312, 176] width 15 height 5
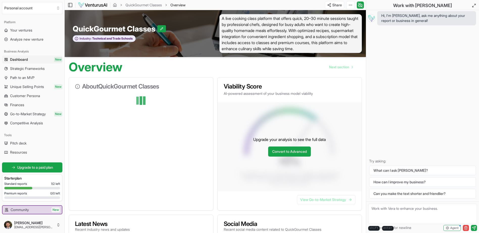
click at [222, 62] on div "Overview Next section" at bounding box center [215, 65] width 301 height 16
drag, startPoint x: 156, startPoint y: 69, endPoint x: 70, endPoint y: 71, distance: 86.7
click at [70, 71] on div "Overview Next section" at bounding box center [215, 65] width 301 height 16
drag, startPoint x: 70, startPoint y: 71, endPoint x: 135, endPoint y: 70, distance: 65.4
click at [136, 70] on div "Overview Next section" at bounding box center [215, 65] width 301 height 16
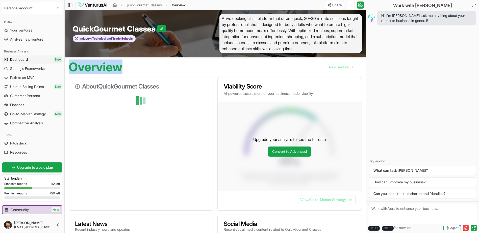
drag, startPoint x: 134, startPoint y: 69, endPoint x: 67, endPoint y: 71, distance: 67.2
click at [67, 71] on div "Overview Next section" at bounding box center [215, 65] width 301 height 16
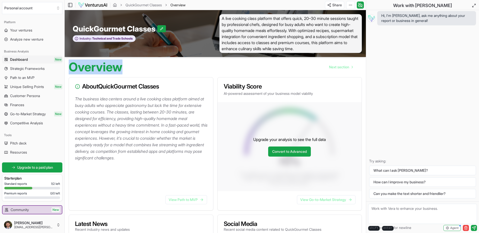
scroll to position [25, 0]
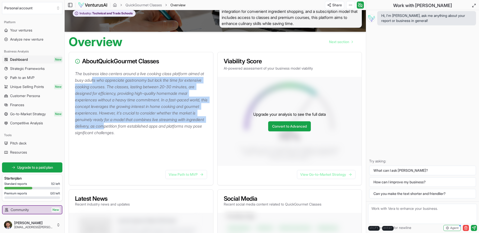
drag, startPoint x: 99, startPoint y: 83, endPoint x: 155, endPoint y: 126, distance: 71.5
click at [155, 126] on p "The business idea centers around a live cooking class platform aimed at busy ad…" at bounding box center [142, 103] width 134 height 66
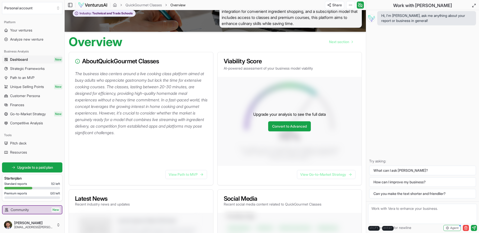
drag, startPoint x: 155, startPoint y: 126, endPoint x: 124, endPoint y: 133, distance: 32.3
click at [124, 133] on p "The business idea centers around a live cooking class platform aimed at busy ad…" at bounding box center [142, 103] width 134 height 66
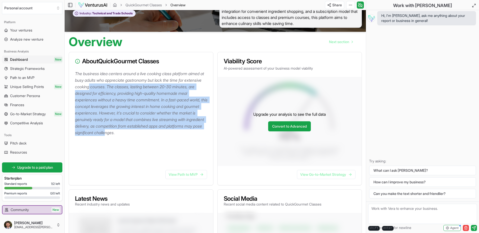
drag, startPoint x: 108, startPoint y: 89, endPoint x: 166, endPoint y: 134, distance: 72.9
click at [166, 134] on p "The business idea centers around a live cooking class platform aimed at busy ad…" at bounding box center [142, 103] width 134 height 66
drag, startPoint x: 166, startPoint y: 134, endPoint x: 119, endPoint y: 115, distance: 49.8
click at [119, 115] on p "The business idea centers around a live cooking class platform aimed at busy ad…" at bounding box center [142, 103] width 134 height 66
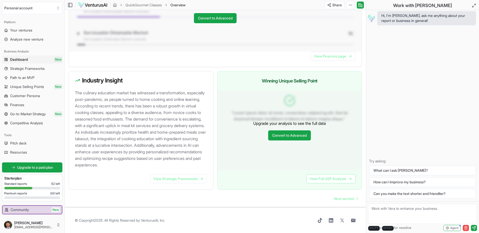
scroll to position [458, 0]
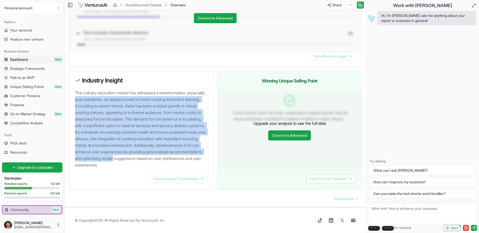
drag, startPoint x: 95, startPoint y: 90, endPoint x: 106, endPoint y: 157, distance: 67.6
click at [106, 157] on p "The culinary education market has witnessed a transformation, especially post-p…" at bounding box center [142, 129] width 134 height 79
drag, startPoint x: 106, startPoint y: 157, endPoint x: 165, endPoint y: 119, distance: 70.3
click at [168, 122] on p "The culinary education market has witnessed a transformation, especially post-p…" at bounding box center [142, 129] width 134 height 79
click at [154, 95] on p "The culinary education market has witnessed a transformation, especially post-p…" at bounding box center [142, 129] width 134 height 79
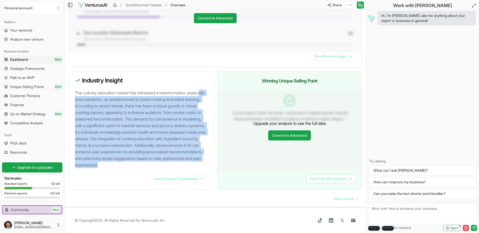
drag, startPoint x: 88, startPoint y: 92, endPoint x: 100, endPoint y: 162, distance: 70.9
click at [100, 162] on p "The culinary education market has witnessed a transformation, especially post-p…" at bounding box center [142, 129] width 134 height 79
drag, startPoint x: 100, startPoint y: 162, endPoint x: 146, endPoint y: 102, distance: 75.6
click at [146, 102] on p "The culinary education market has witnessed a transformation, especially post-p…" at bounding box center [142, 129] width 134 height 79
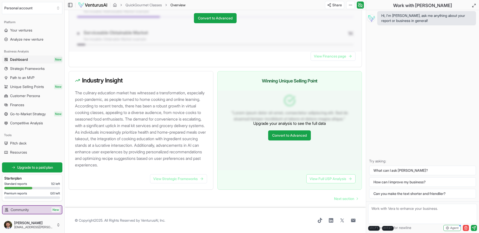
scroll to position [432, 0]
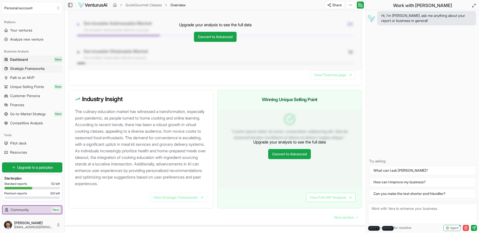
click at [28, 68] on span "Strategic Frameworks" at bounding box center [27, 68] width 35 height 5
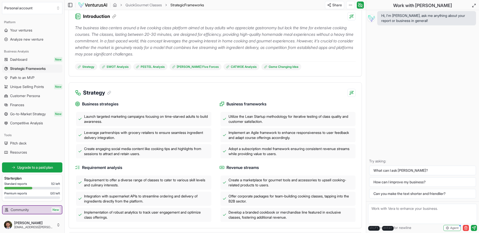
scroll to position [101, 0]
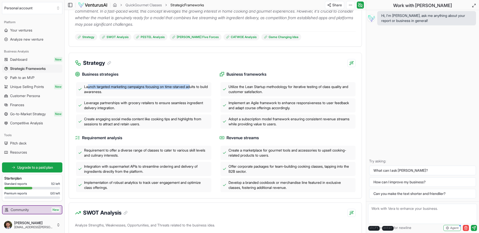
drag, startPoint x: 89, startPoint y: 87, endPoint x: 197, endPoint y: 87, distance: 107.9
click at [197, 87] on span "Launch targeted marketing campaigns focusing on time-starved adults to build aw…" at bounding box center [146, 89] width 125 height 10
drag, startPoint x: 106, startPoint y: 103, endPoint x: 188, endPoint y: 103, distance: 82.1
click at [188, 103] on span "Leverage partnerships with grocery retailers to ensure seamless ingredient deli…" at bounding box center [146, 106] width 125 height 10
drag, startPoint x: 94, startPoint y: 121, endPoint x: 192, endPoint y: 120, distance: 97.8
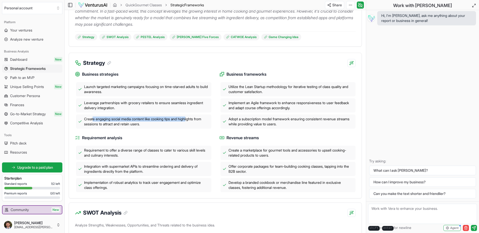
click at [192, 120] on span "Create engaging social media content like cooking tips and highlights from sess…" at bounding box center [146, 122] width 125 height 10
click at [123, 125] on span "Create engaging social media content like cooking tips and highlights from sess…" at bounding box center [146, 122] width 125 height 10
click at [125, 125] on span "Create engaging social media content like cooking tips and highlights from sess…" at bounding box center [146, 122] width 125 height 10
drag, startPoint x: 257, startPoint y: 89, endPoint x: 244, endPoint y: 90, distance: 13.2
click at [257, 89] on span "Utilize the Lean Startup methodology for iterative testing of class quality and…" at bounding box center [291, 89] width 125 height 10
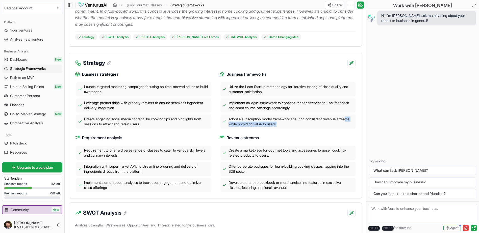
drag, startPoint x: 238, startPoint y: 122, endPoint x: 334, endPoint y: 122, distance: 96.2
click at [334, 122] on span "Adopt a subscription model framework ensuring consistent revenue streams while …" at bounding box center [291, 122] width 125 height 10
drag, startPoint x: 334, startPoint y: 122, endPoint x: 313, endPoint y: 131, distance: 22.8
click at [315, 131] on div "Business strategies Launch targeted marketing campaigns focusing on time-starve…" at bounding box center [215, 129] width 281 height 125
click at [280, 138] on h4 "Revenue streams" at bounding box center [288, 138] width 136 height 6
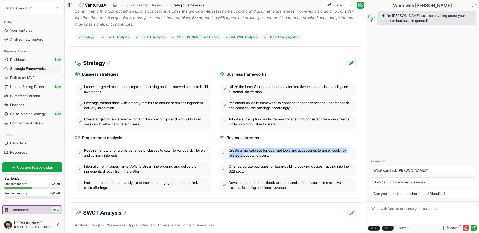
drag, startPoint x: 240, startPoint y: 151, endPoint x: 242, endPoint y: 157, distance: 6.1
click at [242, 157] on span "Create a marketplace for gourmet tools and accessories to upsell cooking-relate…" at bounding box center [291, 153] width 125 height 10
drag, startPoint x: 242, startPoint y: 157, endPoint x: 238, endPoint y: 172, distance: 15.1
click at [238, 172] on span "Offer corporate packages for team-building cooking classes, tapping into the B2…" at bounding box center [291, 169] width 125 height 10
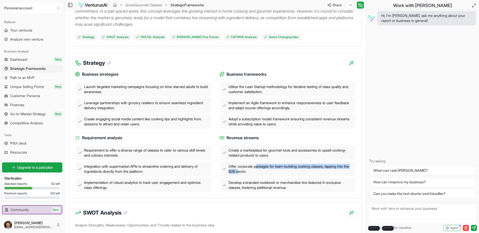
drag, startPoint x: 284, startPoint y: 166, endPoint x: 244, endPoint y: 174, distance: 40.7
click at [244, 174] on span "Offer corporate packages for team-building cooking classes, tapping into the B2…" at bounding box center [291, 169] width 125 height 10
drag, startPoint x: 244, startPoint y: 174, endPoint x: 245, endPoint y: 188, distance: 14.0
click at [245, 188] on span "Develop a branded cookbook or merchandise line featured in exclusive classes, f…" at bounding box center [291, 185] width 125 height 10
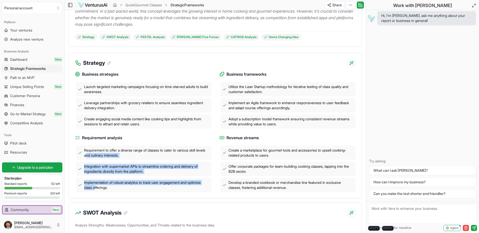
drag, startPoint x: 96, startPoint y: 154, endPoint x: 95, endPoint y: 187, distance: 32.8
click at [95, 187] on div "Requirement to offer a diverse range of classes to cater to various skill level…" at bounding box center [143, 169] width 136 height 46
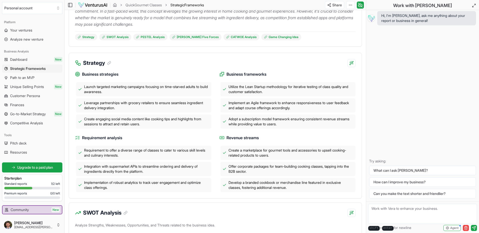
drag, startPoint x: 95, startPoint y: 187, endPoint x: 124, endPoint y: 188, distance: 29.1
click at [128, 188] on span "Implementation of robust analytics to track user engagement and optimize class …" at bounding box center [146, 185] width 125 height 10
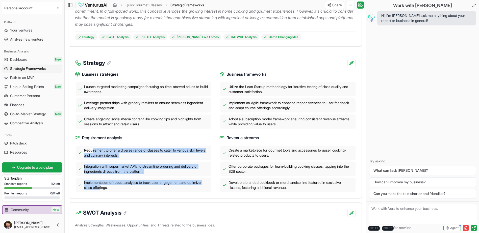
drag, startPoint x: 94, startPoint y: 149, endPoint x: 101, endPoint y: 187, distance: 38.5
click at [101, 187] on div "Requirement to offer a diverse range of classes to cater to various skill level…" at bounding box center [143, 169] width 136 height 46
click at [163, 170] on span "Integration with supermarket APIs to streamline ordering and delivery of ingred…" at bounding box center [146, 169] width 125 height 10
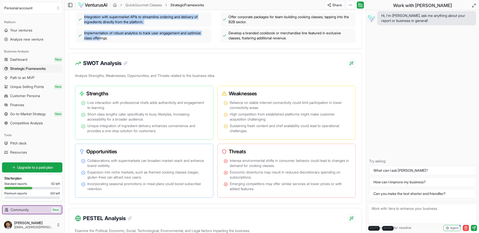
scroll to position [253, 0]
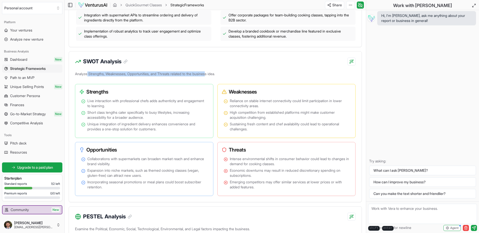
drag, startPoint x: 89, startPoint y: 75, endPoint x: 212, endPoint y: 75, distance: 123.0
click at [212, 75] on p "Analyze Strengths, Weaknesses, Opportunities, and Threats related to the busine…" at bounding box center [215, 74] width 281 height 9
drag, startPoint x: 212, startPoint y: 75, endPoint x: 281, endPoint y: 75, distance: 69.0
click at [281, 75] on p "Analyze Strengths, Weaknesses, Opportunities, and Threats related to the busine…" at bounding box center [215, 74] width 281 height 9
drag, startPoint x: 194, startPoint y: 74, endPoint x: 100, endPoint y: 74, distance: 94.7
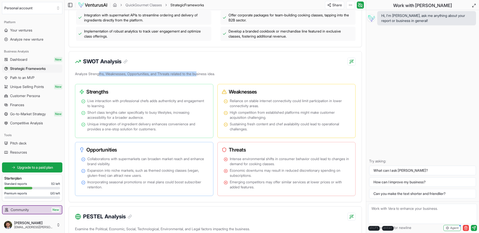
click at [100, 74] on p "Analyze Strengths, Weaknesses, Opportunities, and Threats related to the busine…" at bounding box center [215, 74] width 281 height 9
drag, startPoint x: 100, startPoint y: 74, endPoint x: 120, endPoint y: 110, distance: 40.7
click at [120, 110] on ul "Live interaction with professional chefs adds authenticity and engagement to le…" at bounding box center [144, 115] width 126 height 33
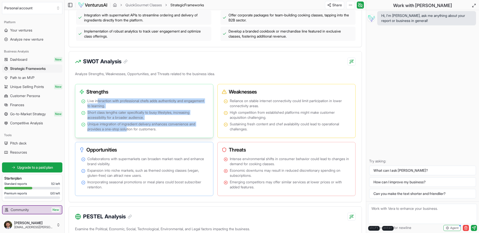
drag, startPoint x: 98, startPoint y: 103, endPoint x: 129, endPoint y: 131, distance: 41.7
click at [129, 131] on ul "Live interaction with professional chefs adds authenticity and engagement to le…" at bounding box center [144, 115] width 126 height 33
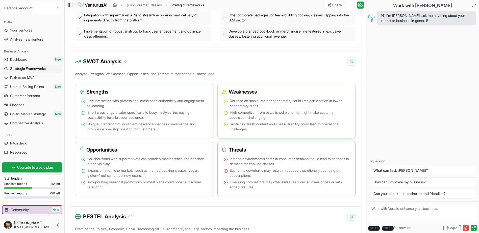
click at [259, 107] on span "Reliance on stable internet connectivity could limit participation in lower con…" at bounding box center [290, 104] width 120 height 10
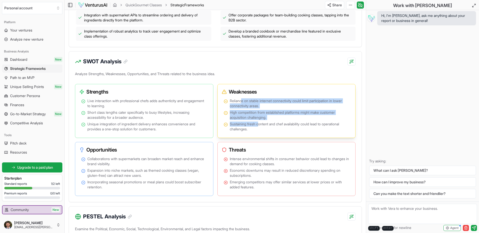
drag, startPoint x: 243, startPoint y: 102, endPoint x: 260, endPoint y: 125, distance: 28.9
click at [260, 125] on ul "Reliance on stable internet connectivity could limit participation in lower con…" at bounding box center [287, 115] width 126 height 33
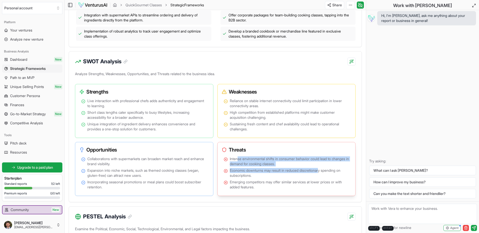
drag, startPoint x: 260, startPoint y: 125, endPoint x: 323, endPoint y: 172, distance: 78.9
click at [323, 172] on ul "Intense environmental shifts in consumer behavior could lead to changes in dema…" at bounding box center [287, 173] width 126 height 33
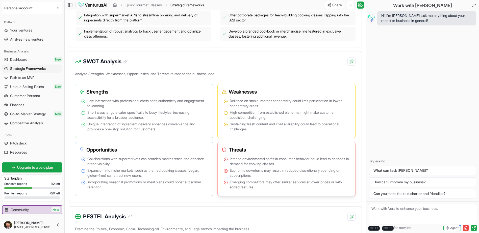
drag, startPoint x: 323, startPoint y: 172, endPoint x: 284, endPoint y: 177, distance: 39.8
click at [284, 177] on span "Economic downturns may result in reduced discretionary spending on subscription…" at bounding box center [290, 173] width 120 height 10
drag, startPoint x: 251, startPoint y: 182, endPoint x: 324, endPoint y: 183, distance: 72.5
click at [324, 183] on span "Emerging competitors may offer similar services at lower prices or with added f…" at bounding box center [290, 185] width 120 height 10
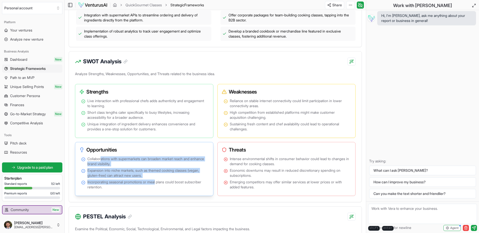
drag, startPoint x: 124, startPoint y: 166, endPoint x: 159, endPoint y: 182, distance: 38.3
click at [159, 182] on ul "Collaborations with supermarkets can broaden market reach and enhance brand vis…" at bounding box center [144, 173] width 126 height 33
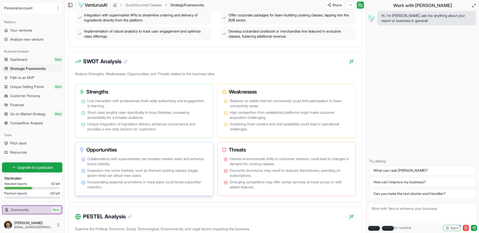
drag, startPoint x: 159, startPoint y: 182, endPoint x: 177, endPoint y: 189, distance: 18.8
click at [177, 189] on span "Incorporating seasonal promotions or meal plans could boost subscriber retentio…" at bounding box center [147, 185] width 120 height 10
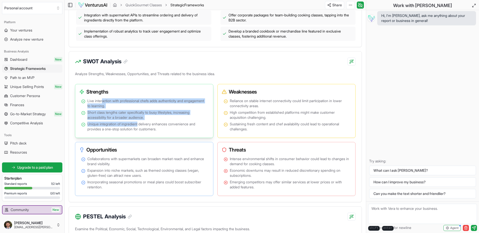
drag, startPoint x: 104, startPoint y: 102, endPoint x: 141, endPoint y: 124, distance: 43.1
click at [141, 124] on ul "Live interaction with professional chefs adds authenticity and engagement to le…" at bounding box center [144, 115] width 126 height 33
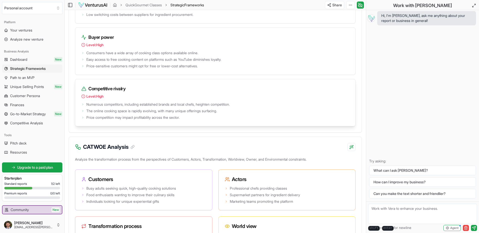
scroll to position [808, 0]
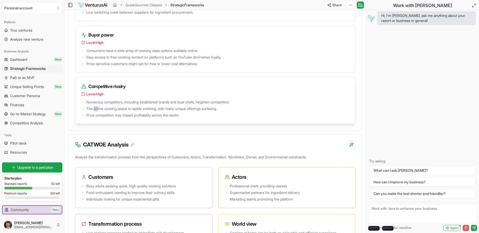
drag, startPoint x: 95, startPoint y: 110, endPoint x: 98, endPoint y: 110, distance: 2.8
click at [98, 110] on ul "Numerous competitors, including established brands and local chefs, heighten co…" at bounding box center [215, 108] width 268 height 19
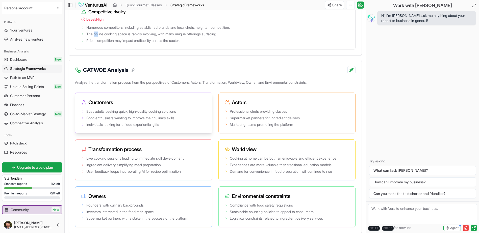
scroll to position [884, 0]
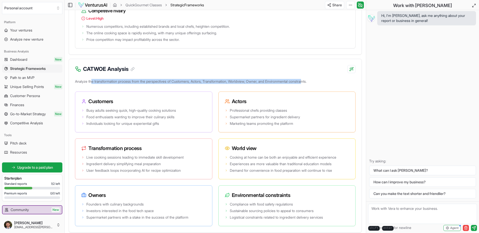
drag, startPoint x: 92, startPoint y: 88, endPoint x: 313, endPoint y: 88, distance: 221.8
click at [313, 87] on p "Analyze the transformation process from the perspectives of Customers, Actors, …" at bounding box center [215, 82] width 281 height 9
drag, startPoint x: 172, startPoint y: 89, endPoint x: 167, endPoint y: 89, distance: 4.8
click at [172, 87] on p "Analyze the transformation process from the perspectives of Customers, Actors, …" at bounding box center [215, 82] width 281 height 9
click at [167, 87] on p "Analyze the transformation process from the perspectives of Customers, Actors, …" at bounding box center [215, 82] width 281 height 9
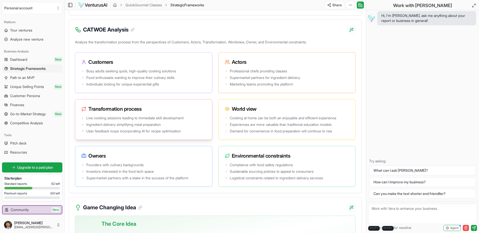
scroll to position [935, 0]
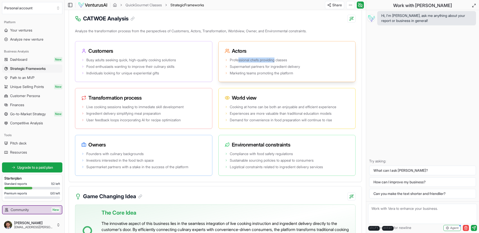
drag, startPoint x: 239, startPoint y: 65, endPoint x: 275, endPoint y: 66, distance: 36.4
click at [275, 63] on span "Professional chefs providing classes" at bounding box center [258, 60] width 57 height 5
drag, startPoint x: 275, startPoint y: 66, endPoint x: 267, endPoint y: 71, distance: 10.0
click at [267, 69] on span "Supermarket partners for ingredient delivery" at bounding box center [265, 66] width 70 height 5
drag, startPoint x: 267, startPoint y: 71, endPoint x: 267, endPoint y: 79, distance: 7.3
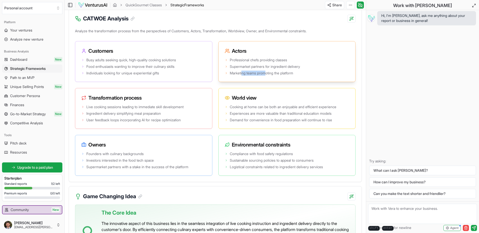
click at [267, 76] on span "Marketing teams promoting the platform" at bounding box center [261, 73] width 63 height 5
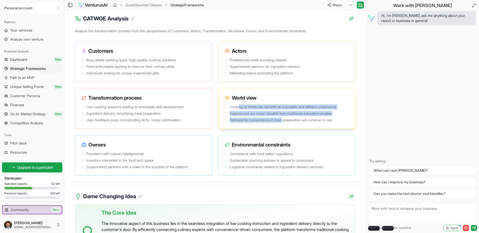
drag, startPoint x: 253, startPoint y: 114, endPoint x: 283, endPoint y: 126, distance: 32.5
click at [283, 123] on ul "Cooking at home can be both an enjoyable and efficient experience Experiences a…" at bounding box center [287, 114] width 125 height 18
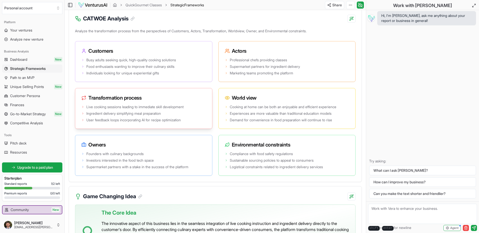
click at [125, 116] on span "Ingredient delivery simplifying meal preparation" at bounding box center [123, 113] width 75 height 5
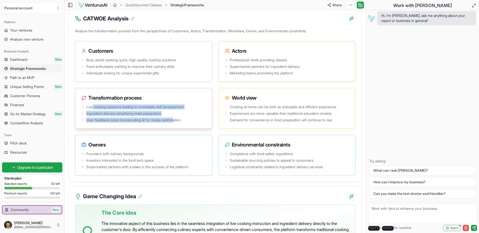
drag, startPoint x: 125, startPoint y: 117, endPoint x: 179, endPoint y: 123, distance: 54.1
click at [179, 123] on ul "Live cooking sessions leading to immediate skill development Ingredient deliver…" at bounding box center [143, 114] width 125 height 18
drag, startPoint x: 179, startPoint y: 123, endPoint x: 135, endPoint y: 123, distance: 44.2
click at [135, 123] on span "User feedback loops incorporating AI for recipe optimization" at bounding box center [133, 120] width 94 height 5
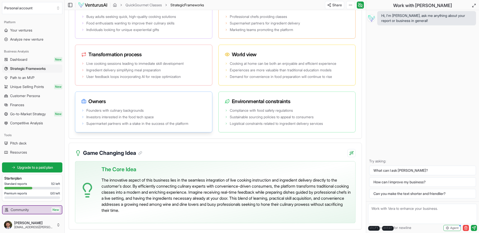
scroll to position [985, 0]
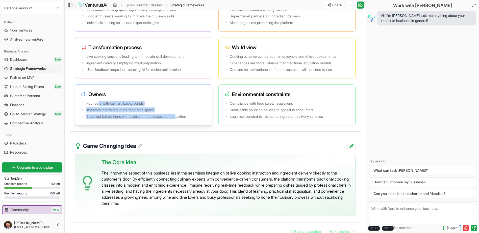
drag, startPoint x: 98, startPoint y: 108, endPoint x: 180, endPoint y: 121, distance: 83.0
click at [180, 119] on ul "Founders with culinary backgrounds Investors interested in the food tech space …" at bounding box center [143, 110] width 125 height 18
drag, startPoint x: 180, startPoint y: 121, endPoint x: 137, endPoint y: 122, distance: 43.4
click at [137, 119] on span "Supermarket partners with a stake in the success of the platform" at bounding box center [137, 116] width 102 height 5
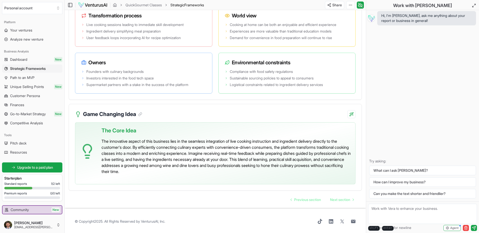
scroll to position [1023, 0]
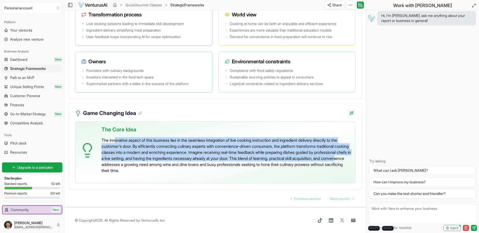
drag, startPoint x: 115, startPoint y: 140, endPoint x: 172, endPoint y: 166, distance: 62.6
click at [172, 166] on p "The innovative aspect of this business lies in the seamless integration of live…" at bounding box center [227, 155] width 250 height 36
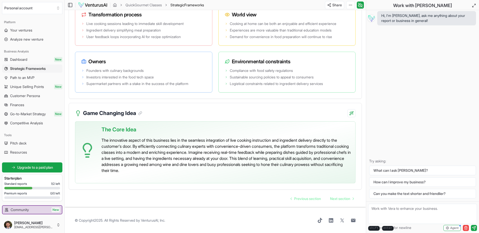
drag, startPoint x: 172, startPoint y: 166, endPoint x: 124, endPoint y: 171, distance: 48.5
click at [124, 171] on p "The innovative aspect of this business lies in the seamless integration of live…" at bounding box center [227, 155] width 250 height 36
click at [27, 79] on span "Path to an MVP" at bounding box center [22, 77] width 25 height 5
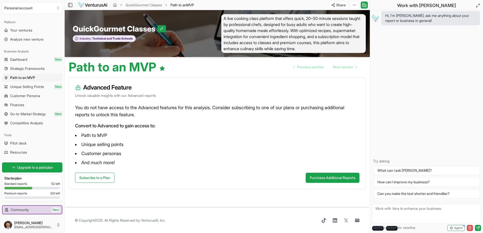
click at [21, 85] on span "Unique Selling Points" at bounding box center [27, 86] width 34 height 5
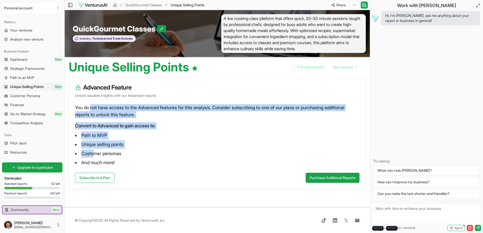
drag, startPoint x: 91, startPoint y: 117, endPoint x: 92, endPoint y: 154, distance: 36.1
click at [92, 154] on div "You do not have access to the Advanced features for this analysis. Consider sub…" at bounding box center [217, 138] width 297 height 69
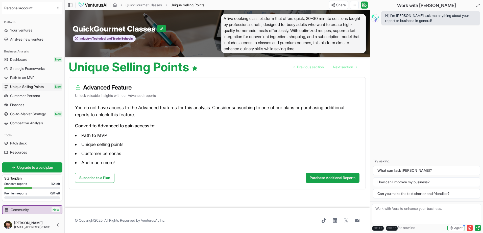
drag, startPoint x: 92, startPoint y: 154, endPoint x: 204, endPoint y: 165, distance: 112.2
click at [204, 165] on li "And much more!" at bounding box center [217, 163] width 284 height 8
click at [30, 97] on span "Customer Persona" at bounding box center [25, 95] width 30 height 5
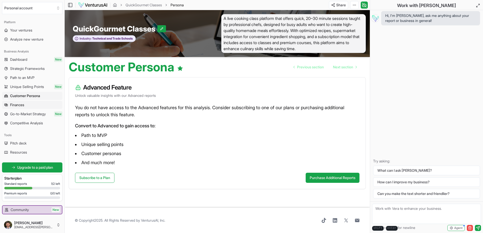
click at [19, 103] on span "Finances" at bounding box center [17, 105] width 14 height 5
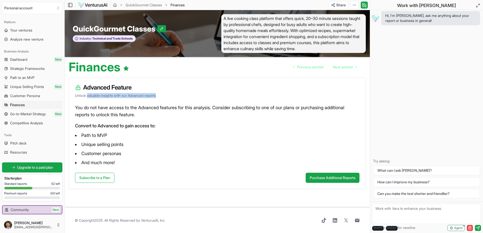
drag, startPoint x: 88, startPoint y: 95, endPoint x: 178, endPoint y: 95, distance: 89.9
click at [178, 95] on p "Unlock valuable insights with our Advanced reports" at bounding box center [217, 95] width 284 height 5
drag, startPoint x: 178, startPoint y: 95, endPoint x: 211, endPoint y: 125, distance: 44.2
click at [211, 125] on p "Convert to Advanced to gain access to:" at bounding box center [217, 126] width 284 height 7
drag, startPoint x: 97, startPoint y: 93, endPoint x: 157, endPoint y: 94, distance: 59.4
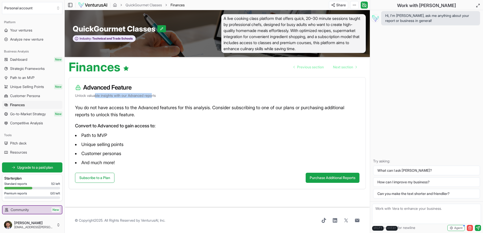
click at [157, 94] on p "Unlock valuable insights with our Advanced reports" at bounding box center [217, 95] width 284 height 5
drag, startPoint x: 157, startPoint y: 94, endPoint x: 140, endPoint y: 120, distance: 30.6
click at [143, 121] on div "You do not have access to the Advanced features for this analysis. Consider sub…" at bounding box center [217, 138] width 297 height 69
click at [10, 114] on link "Go-to-Market Strategy New" at bounding box center [32, 114] width 60 height 8
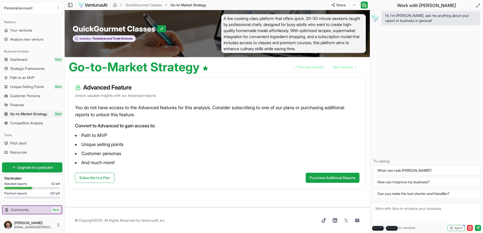
click at [24, 122] on span "Competitive Analysis" at bounding box center [26, 123] width 33 height 5
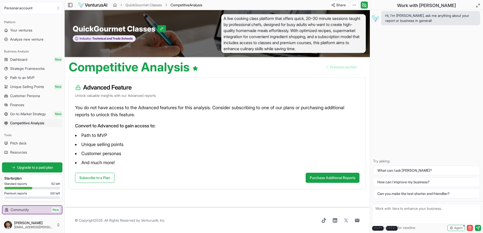
click at [22, 144] on span "Pitch deck" at bounding box center [18, 143] width 16 height 5
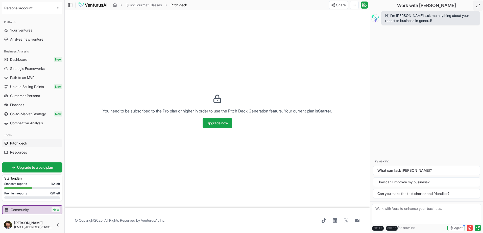
click at [476, 7] on icon at bounding box center [478, 6] width 4 height 4
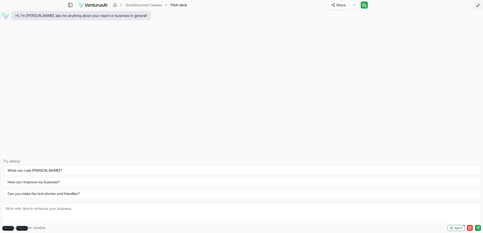
click at [479, 4] on button at bounding box center [478, 6] width 10 height 10
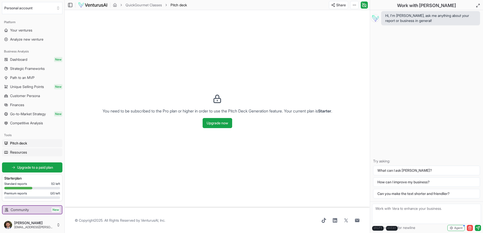
click at [18, 152] on span "Resources" at bounding box center [18, 152] width 17 height 5
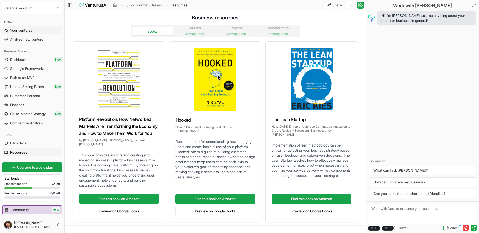
click at [29, 31] on span "Your ventures" at bounding box center [21, 30] width 22 height 5
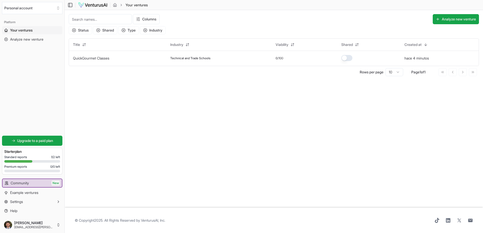
drag, startPoint x: 205, startPoint y: 117, endPoint x: 202, endPoint y: 108, distance: 9.3
click at [205, 116] on main "Toggle Sidebar Your ventures Your ventures Columns Analyze new venture Status S…" at bounding box center [274, 116] width 418 height 233
click at [109, 58] on link "QuickGourmet Classes" at bounding box center [91, 58] width 36 height 4
click at [278, 58] on span "0" at bounding box center [277, 58] width 2 height 4
click at [281, 57] on span "/100" at bounding box center [281, 58] width 6 height 4
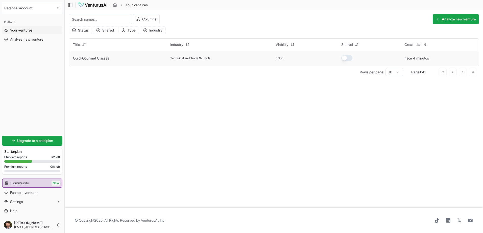
drag, startPoint x: 287, startPoint y: 58, endPoint x: 272, endPoint y: 58, distance: 15.7
click at [272, 58] on tr "QuickGourmet Classes Technical and Trade Schools 0 /100 hace 4 minutos" at bounding box center [274, 58] width 410 height 15
click at [154, 65] on td "QuickGourmet Classes" at bounding box center [117, 58] width 97 height 15
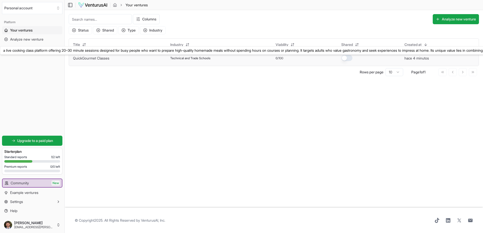
drag, startPoint x: 98, startPoint y: 59, endPoint x: 99, endPoint y: 66, distance: 6.4
click at [98, 60] on link "QuickGourmet Classes" at bounding box center [91, 58] width 36 height 4
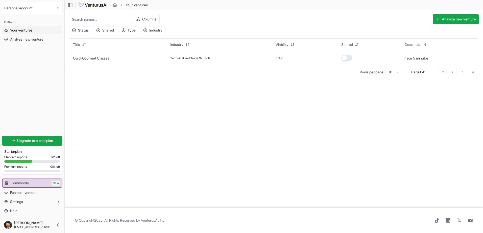
click at [162, 127] on main "Toggle Sidebar Your ventures Your ventures Columns Analyze new venture Status S…" at bounding box center [274, 116] width 418 height 233
click at [33, 39] on span "Analyze new venture" at bounding box center [26, 39] width 33 height 5
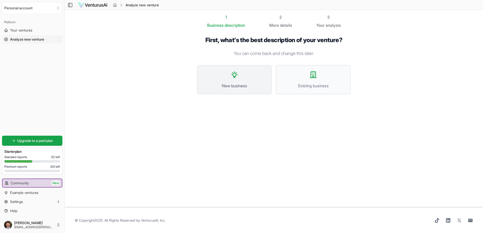
click at [238, 90] on button "New business" at bounding box center [234, 79] width 75 height 29
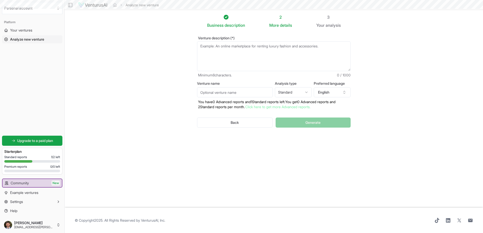
click at [229, 53] on textarea "Venture description (*)" at bounding box center [274, 56] width 154 height 30
paste textarea "Seraphim is a plug-and-play market-making platform that connects retail crypto …"
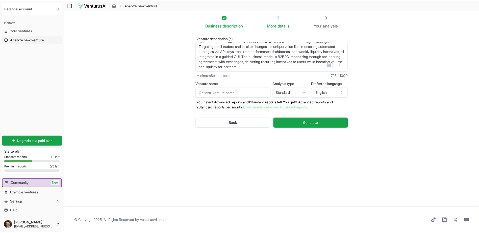
scroll to position [20, 0]
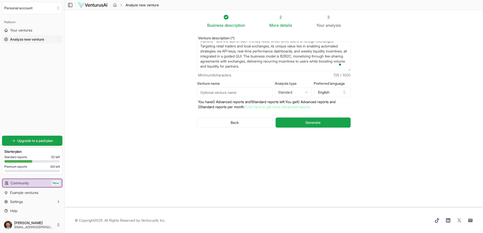
type textarea "Seraphim is a plug-and-play market-making platform that connects retail crypto …"
click at [228, 91] on input "Venture name" at bounding box center [235, 92] width 76 height 10
type input "Seraphim"
click at [318, 122] on span "Generate" at bounding box center [312, 122] width 15 height 5
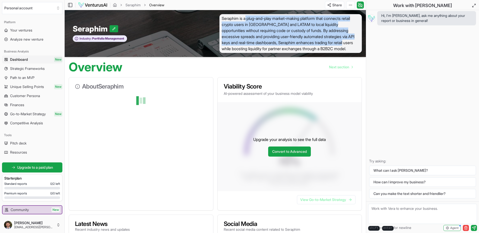
drag, startPoint x: 246, startPoint y: 19, endPoint x: 348, endPoint y: 44, distance: 104.8
click at [348, 44] on span "Seraphim is a plug-and-play market-making platform that connects retail crypto …" at bounding box center [291, 33] width 143 height 39
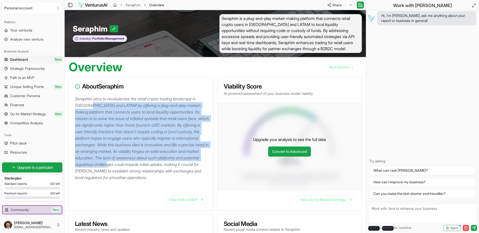
drag, startPoint x: 88, startPoint y: 103, endPoint x: 149, endPoint y: 164, distance: 86.6
click at [149, 164] on p "Seraphim aims to revolutionize the retail crypto trading landscape in Chile and…" at bounding box center [142, 138] width 134 height 85
drag, startPoint x: 108, startPoint y: 114, endPoint x: 126, endPoint y: 113, distance: 18.2
click at [108, 114] on p "Seraphim aims to revolutionize the retail crypto trading landscape in Chile and…" at bounding box center [142, 138] width 134 height 85
click at [99, 124] on p "Seraphim aims to revolutionize the retail crypto trading landscape in Chile and…" at bounding box center [142, 138] width 134 height 85
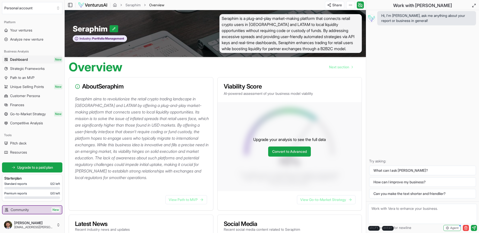
click at [90, 118] on p "Seraphim aims to revolutionize the retail crypto trading landscape in Chile and…" at bounding box center [142, 138] width 134 height 85
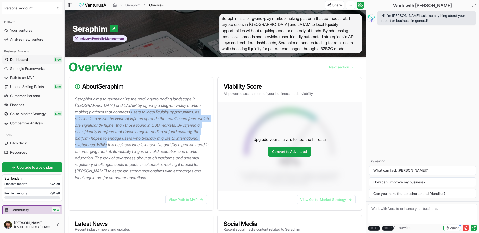
drag, startPoint x: 128, startPoint y: 128, endPoint x: 130, endPoint y: 142, distance: 14.7
click at [130, 142] on p "Seraphim aims to revolutionize the retail crypto trading landscape in Chile and…" at bounding box center [142, 138] width 134 height 85
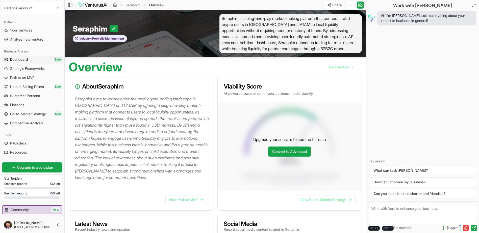
drag, startPoint x: 130, startPoint y: 142, endPoint x: 121, endPoint y: 158, distance: 18.2
click at [121, 158] on p "Seraphim aims to revolutionize the retail crypto trading landscape in Chile and…" at bounding box center [142, 138] width 134 height 85
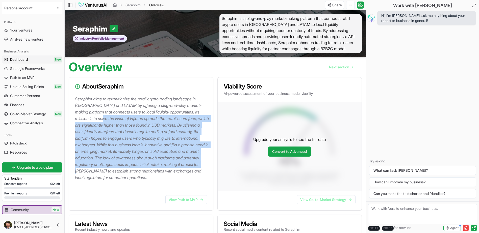
drag, startPoint x: 103, startPoint y: 116, endPoint x: 122, endPoint y: 172, distance: 59.2
click at [122, 172] on p "Seraphim aims to revolutionize the retail crypto trading landscape in Chile and…" at bounding box center [142, 138] width 134 height 85
drag, startPoint x: 122, startPoint y: 172, endPoint x: 87, endPoint y: 137, distance: 49.3
click at [87, 137] on p "Seraphim aims to revolutionize the retail crypto trading landscape in Chile and…" at bounding box center [142, 138] width 134 height 85
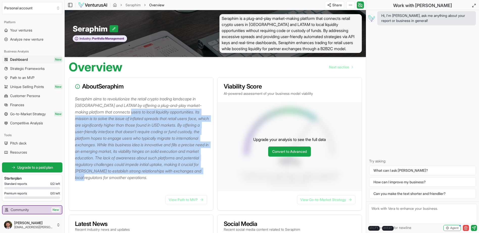
drag, startPoint x: 125, startPoint y: 141, endPoint x: 125, endPoint y: 176, distance: 35.1
click at [125, 176] on p "Seraphim aims to revolutionize the retail crypto trading landscape in Chile and…" at bounding box center [142, 138] width 134 height 85
drag, startPoint x: 125, startPoint y: 176, endPoint x: 89, endPoint y: 154, distance: 41.5
click at [90, 160] on p "Seraphim aims to revolutionize the retail crypto trading landscape in Chile and…" at bounding box center [142, 138] width 134 height 85
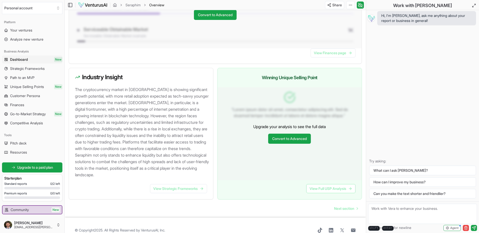
scroll to position [455, 0]
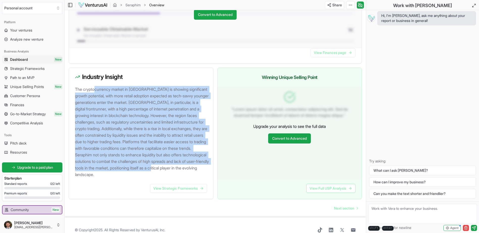
drag, startPoint x: 103, startPoint y: 124, endPoint x: 114, endPoint y: 177, distance: 54.4
click at [114, 178] on p "The cryptocurrency market in Latin America is showing significant growth potent…" at bounding box center [142, 132] width 134 height 92
drag, startPoint x: 114, startPoint y: 177, endPoint x: 172, endPoint y: 113, distance: 85.5
click at [172, 113] on p "The cryptocurrency market in Latin America is showing significant growth potent…" at bounding box center [142, 132] width 134 height 92
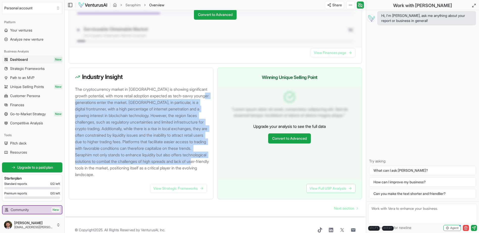
drag, startPoint x: 96, startPoint y: 102, endPoint x: 147, endPoint y: 169, distance: 84.5
click at [147, 169] on p "The cryptocurrency market in Latin America is showing significant growth potent…" at bounding box center [142, 132] width 134 height 92
drag, startPoint x: 147, startPoint y: 169, endPoint x: 115, endPoint y: 122, distance: 56.8
click at [115, 122] on p "The cryptocurrency market in Latin America is showing significant growth potent…" at bounding box center [142, 132] width 134 height 92
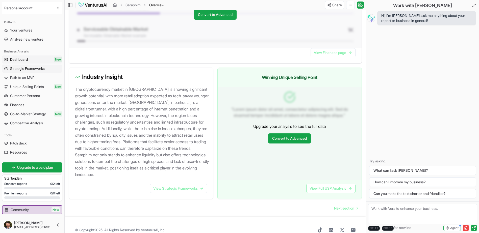
click at [34, 72] on link "Strategic Frameworks" at bounding box center [32, 69] width 60 height 8
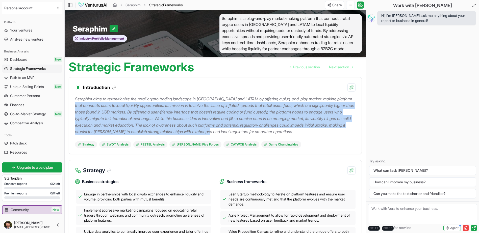
drag, startPoint x: 89, startPoint y: 107, endPoint x: 329, endPoint y: 130, distance: 241.2
click at [329, 130] on p "Seraphim aims to revolutionize the retail crypto trading landscape in Chile and…" at bounding box center [215, 115] width 281 height 39
click at [175, 128] on p "Seraphim aims to revolutionize the retail crypto trading landscape in Chile and…" at bounding box center [215, 115] width 281 height 39
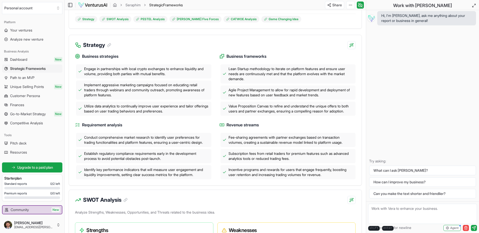
scroll to position [126, 0]
drag, startPoint x: 109, startPoint y: 76, endPoint x: 192, endPoint y: 76, distance: 82.6
click at [192, 76] on span "Engage in partnerships with local crypto exchanges to enhance liquidity and vol…" at bounding box center [146, 71] width 125 height 10
drag, startPoint x: 98, startPoint y: 79, endPoint x: 167, endPoint y: 79, distance: 69.0
click at [167, 76] on span "Engage in partnerships with local crypto exchanges to enhance liquidity and vol…" at bounding box center [146, 71] width 125 height 10
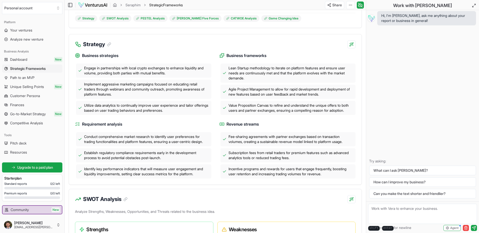
click at [111, 91] on span "Implement aggressive marketing campaigns focused on educating retail traders th…" at bounding box center [146, 89] width 125 height 15
click at [143, 58] on div "Business strategies Engage in partnerships with local crypto exchanges to enhan…" at bounding box center [215, 113] width 281 height 130
click at [141, 55] on div "Business strategies Engage in partnerships with local crypto exchanges to enhan…" at bounding box center [215, 113] width 281 height 130
drag, startPoint x: 126, startPoint y: 113, endPoint x: 193, endPoint y: 114, distance: 66.9
click at [193, 113] on span "Utilize data analytics to continually improve user experience and tailor offeri…" at bounding box center [146, 108] width 125 height 10
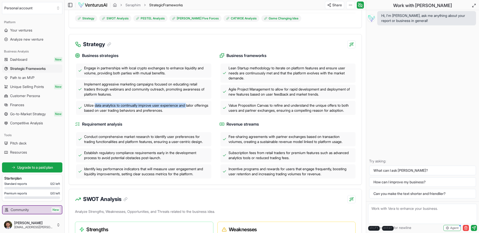
click at [136, 113] on span "Utilize data analytics to continually improve user experience and tailor offeri…" at bounding box center [146, 108] width 125 height 10
click at [247, 113] on span "Value Proposition Canvas to refine and understand the unique offers to both use…" at bounding box center [291, 108] width 125 height 10
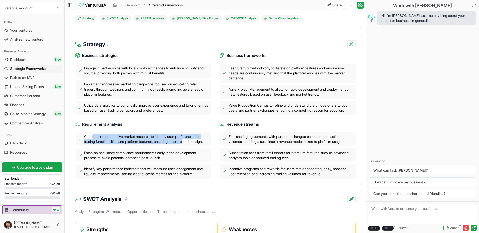
drag, startPoint x: 92, startPoint y: 149, endPoint x: 188, endPoint y: 155, distance: 95.9
click at [188, 144] on span "Conduct comprehensive market research to identify user preferences for trading …" at bounding box center [146, 139] width 125 height 10
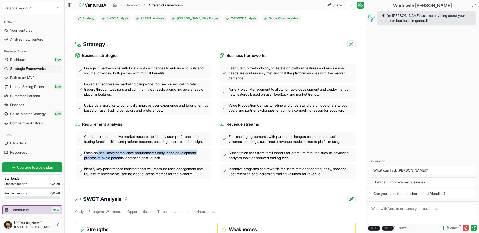
drag, startPoint x: 99, startPoint y: 172, endPoint x: 120, endPoint y: 178, distance: 21.9
click at [120, 163] on div "Establish regulatory compliance requirements early in the development process t…" at bounding box center [143, 156] width 135 height 14
drag, startPoint x: 120, startPoint y: 178, endPoint x: 117, endPoint y: 193, distance: 16.2
click at [117, 179] on div "Identify key performance indicators that will measure user engagement and liqui…" at bounding box center [143, 172] width 135 height 14
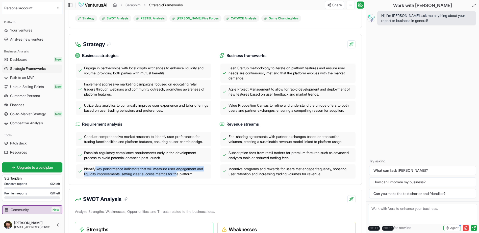
drag, startPoint x: 97, startPoint y: 188, endPoint x: 190, endPoint y: 192, distance: 93.0
click at [190, 177] on span "Identify key performance indicators that will measure user engagement and liqui…" at bounding box center [146, 172] width 125 height 10
drag, startPoint x: 190, startPoint y: 192, endPoint x: 146, endPoint y: 151, distance: 60.1
click at [146, 144] on span "Conduct comprehensive market research to identify user preferences for trading …" at bounding box center [146, 139] width 125 height 10
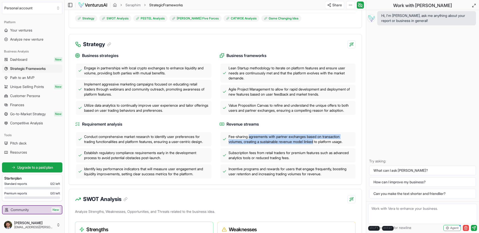
drag, startPoint x: 251, startPoint y: 150, endPoint x: 317, endPoint y: 157, distance: 66.5
click at [317, 147] on div "Fee-sharing agreements with partner exchanges based on transaction volumes, cre…" at bounding box center [288, 139] width 135 height 14
click at [262, 161] on span "Subscription fees from retail traders for premium features such as advanced ana…" at bounding box center [291, 156] width 125 height 10
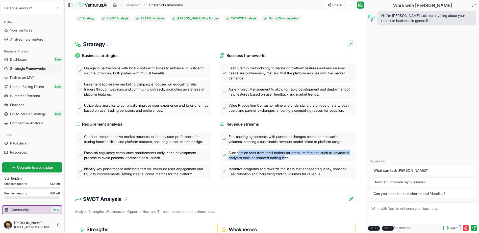
drag, startPoint x: 261, startPoint y: 169, endPoint x: 305, endPoint y: 169, distance: 44.0
click at [305, 161] on span "Subscription fees from retail traders for premium features such as advanced ana…" at bounding box center [291, 156] width 125 height 10
drag, startPoint x: 305, startPoint y: 169, endPoint x: 266, endPoint y: 170, distance: 38.9
click at [271, 161] on span "Subscription fees from retail traders for premium features such as advanced ana…" at bounding box center [291, 156] width 125 height 10
click at [265, 161] on div "Subscription fees from retail traders for premium features such as advanced ana…" at bounding box center [288, 156] width 135 height 14
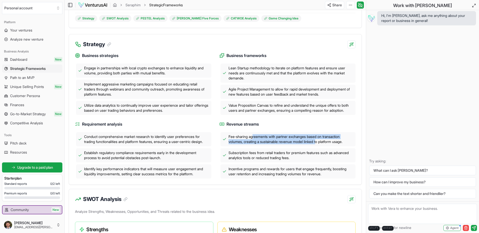
drag, startPoint x: 269, startPoint y: 151, endPoint x: 321, endPoint y: 156, distance: 52.1
click at [321, 147] on div "Fee-sharing agreements with partner exchanges based on transaction volumes, cre…" at bounding box center [288, 139] width 135 height 14
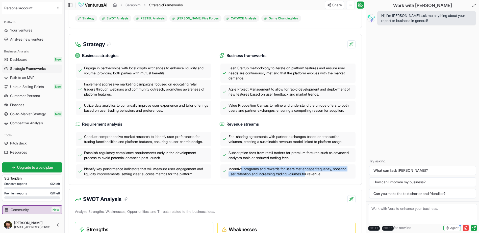
drag, startPoint x: 242, startPoint y: 180, endPoint x: 308, endPoint y: 186, distance: 66.4
click at [308, 177] on span "Incentive programs and rewards for users that engage frequently, boosting user …" at bounding box center [291, 172] width 125 height 10
click at [193, 177] on span "Identify key performance indicators that will measure user engagement and liqui…" at bounding box center [146, 172] width 125 height 10
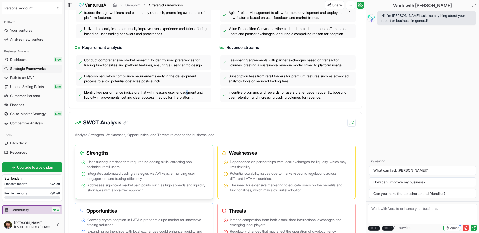
scroll to position [278, 0]
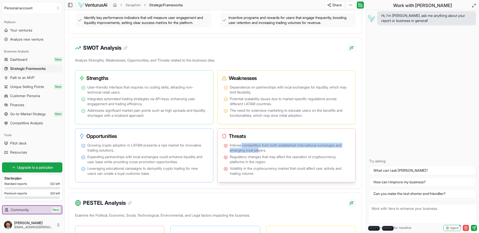
drag, startPoint x: 241, startPoint y: 163, endPoint x: 260, endPoint y: 169, distance: 19.5
click at [260, 153] on span "Intense competition from both established international exchanges and emerging …" at bounding box center [290, 148] width 120 height 10
drag, startPoint x: 260, startPoint y: 169, endPoint x: 251, endPoint y: 176, distance: 10.6
click at [251, 165] on span "Regulatory changes that may affect the operation of cryptocurrency platforms in…" at bounding box center [290, 160] width 120 height 10
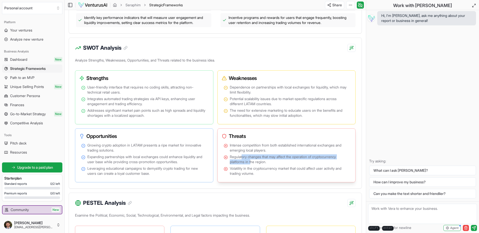
drag, startPoint x: 243, startPoint y: 174, endPoint x: 252, endPoint y: 180, distance: 10.6
click at [252, 165] on span "Regulatory changes that may affect the operation of cryptocurrency platforms in…" at bounding box center [290, 160] width 120 height 10
drag, startPoint x: 252, startPoint y: 180, endPoint x: 255, endPoint y: 189, distance: 9.9
click at [255, 176] on span "Volatility in the cryptocurrency market that could affect user activity and tra…" at bounding box center [290, 171] width 120 height 10
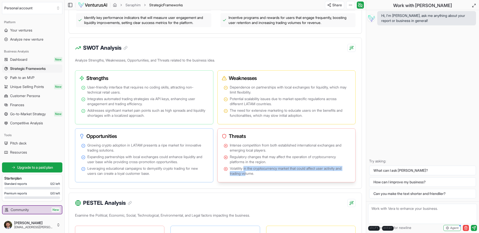
drag, startPoint x: 245, startPoint y: 185, endPoint x: 254, endPoint y: 191, distance: 10.9
click at [254, 176] on span "Volatility in the cryptocurrency market that could affect user activity and tra…" at bounding box center [290, 171] width 120 height 10
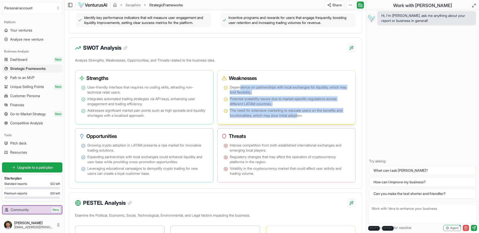
drag, startPoint x: 240, startPoint y: 104, endPoint x: 302, endPoint y: 133, distance: 68.2
click at [302, 118] on ul "Dependence on partnerships with local exchanges for liquidity, which may limit …" at bounding box center [287, 101] width 126 height 33
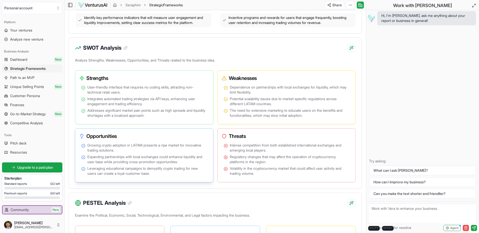
drag, startPoint x: 159, startPoint y: 165, endPoint x: 154, endPoint y: 162, distance: 4.9
click at [158, 153] on span "Growing crypto adoption in LATAM presents a ripe market for innovative trading …" at bounding box center [147, 148] width 120 height 10
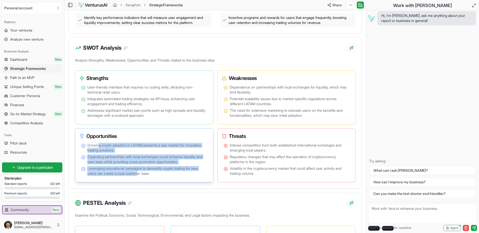
drag, startPoint x: 102, startPoint y: 161, endPoint x: 141, endPoint y: 189, distance: 47.8
click at [141, 176] on ul "Growing crypto adoption in LATAM presents a ripe market for innovative trading …" at bounding box center [144, 159] width 126 height 33
drag, startPoint x: 141, startPoint y: 189, endPoint x: 103, endPoint y: 182, distance: 38.8
click at [103, 176] on ul "Growing crypto adoption in LATAM presents a ripe market for innovative trading …" at bounding box center [144, 159] width 126 height 33
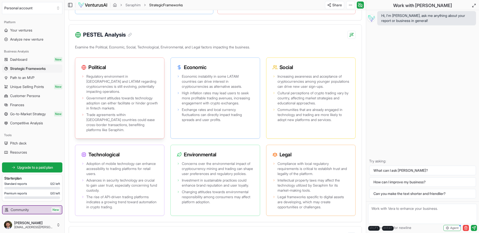
scroll to position [455, 0]
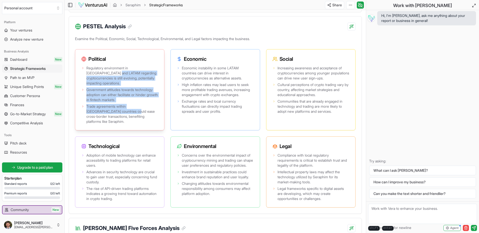
drag, startPoint x: 103, startPoint y: 89, endPoint x: 112, endPoint y: 124, distance: 36.3
click at [112, 124] on ul "Regulatory environment in Chile and LATAM regarding cryptocurrencies is still e…" at bounding box center [119, 95] width 77 height 59
drag, startPoint x: 112, startPoint y: 124, endPoint x: 92, endPoint y: 126, distance: 20.3
click at [92, 124] on span "Trade agreements within LATAM countries could ease cross-border transactions, b…" at bounding box center [122, 114] width 72 height 20
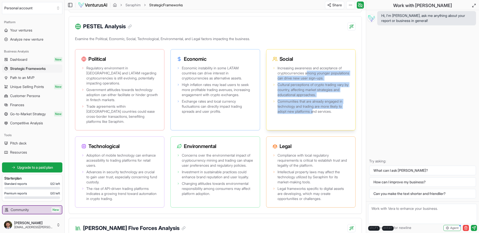
drag, startPoint x: 314, startPoint y: 106, endPoint x: 315, endPoint y: 132, distance: 26.0
click at [315, 130] on div "Increasing awareness and acceptance of cryptocurrencies among younger populatio…" at bounding box center [310, 98] width 89 height 66
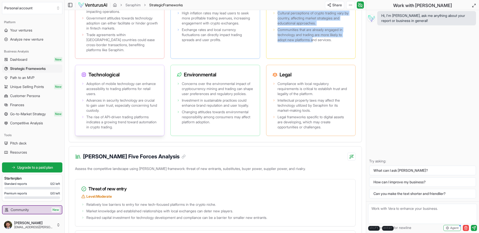
scroll to position [530, 0]
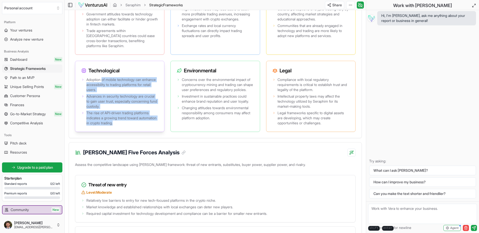
drag, startPoint x: 103, startPoint y: 93, endPoint x: 136, endPoint y: 135, distance: 52.9
click at [136, 126] on ul "Adoption of mobile technology can enhance accessibility to trading platforms fo…" at bounding box center [119, 101] width 77 height 48
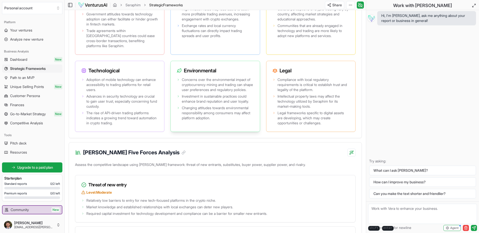
drag, startPoint x: 136, startPoint y: 135, endPoint x: 246, endPoint y: 120, distance: 110.6
click at [247, 121] on ul "Concerns over the environmental impact of cryptocurrency mining and trading can…" at bounding box center [215, 98] width 77 height 43
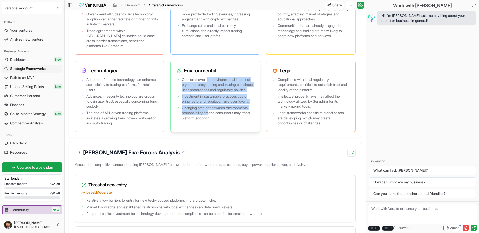
drag, startPoint x: 208, startPoint y: 89, endPoint x: 210, endPoint y: 132, distance: 42.7
click at [210, 121] on ul "Concerns over the environmental impact of cryptocurrency mining and trading can…" at bounding box center [215, 98] width 77 height 43
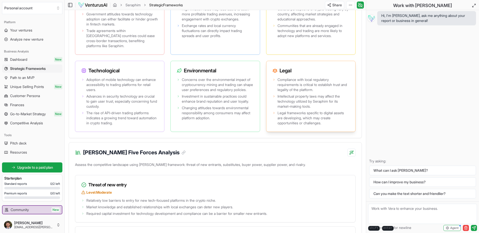
drag, startPoint x: 210, startPoint y: 132, endPoint x: 314, endPoint y: 108, distance: 106.9
click at [318, 109] on span "Intellectual property laws may affect the technology utilized by Seraphim for i…" at bounding box center [314, 101] width 72 height 15
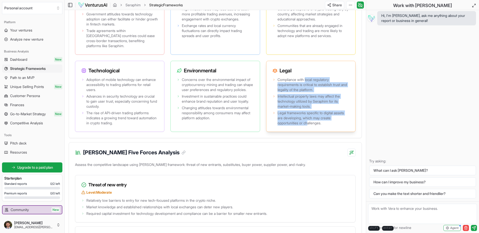
drag, startPoint x: 306, startPoint y: 93, endPoint x: 309, endPoint y: 134, distance: 40.7
click at [309, 126] on ul "Compliance with local regulatory requirements is critical to establish trust an…" at bounding box center [311, 101] width 77 height 48
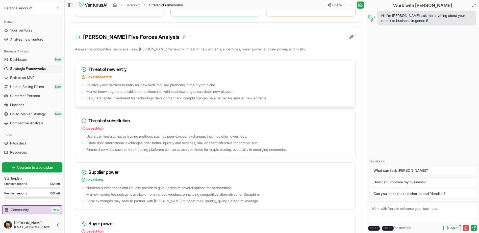
scroll to position [657, 0]
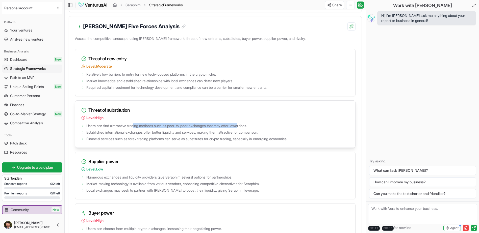
drag, startPoint x: 136, startPoint y: 138, endPoint x: 245, endPoint y: 138, distance: 108.9
click at [245, 129] on span "Users can find alternative trading methods such as peer-to-peer exchanges that …" at bounding box center [166, 126] width 161 height 5
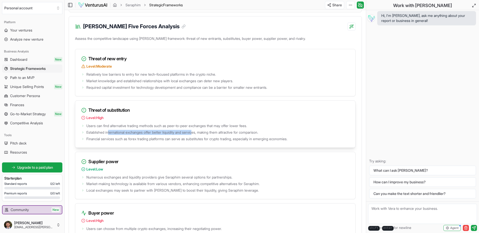
drag, startPoint x: 136, startPoint y: 144, endPoint x: 198, endPoint y: 144, distance: 61.4
click at [198, 135] on span "Established international exchanges offer better liquidity and services, making…" at bounding box center [172, 132] width 172 height 5
click at [107, 148] on div "Users can find alternative trading methods such as peer-to-peer exchanges that …" at bounding box center [215, 135] width 280 height 25
drag, startPoint x: 96, startPoint y: 79, endPoint x: 108, endPoint y: 79, distance: 12.1
click at [108, 69] on span "Level: Moderate" at bounding box center [99, 66] width 26 height 5
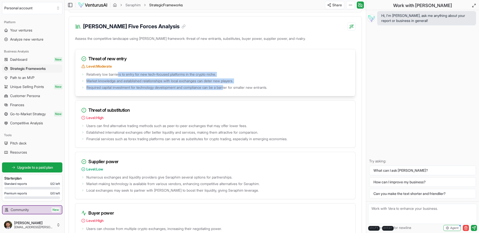
drag, startPoint x: 225, startPoint y: 101, endPoint x: 120, endPoint y: 85, distance: 105.5
click at [120, 85] on ul "Relatively low barriers to entry for new tech-focused platforms in the crypto n…" at bounding box center [215, 80] width 268 height 19
drag, startPoint x: 120, startPoint y: 85, endPoint x: 193, endPoint y: 92, distance: 73.4
click at [193, 84] on span "Market knowledge and established relationships with local exchanges can deter n…" at bounding box center [159, 81] width 147 height 5
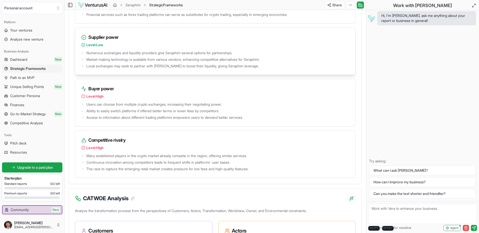
scroll to position [783, 0]
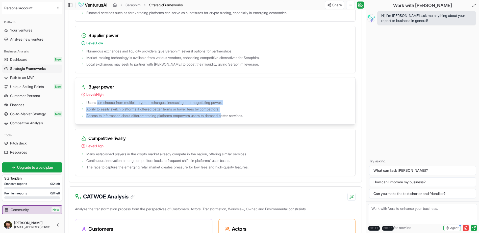
drag, startPoint x: 97, startPoint y: 112, endPoint x: 229, endPoint y: 129, distance: 132.7
click at [229, 118] on ul "Users can choose from multiple crypto exchanges, increasing their negotiating p…" at bounding box center [215, 108] width 268 height 19
click at [163, 125] on div "Users can choose from multiple crypto exchanges, increasing their negotiating p…" at bounding box center [215, 111] width 280 height 25
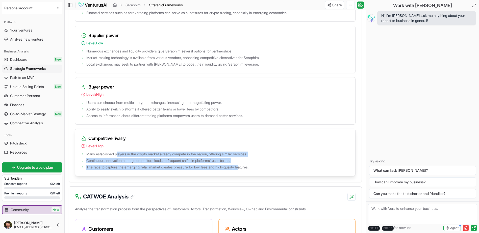
drag, startPoint x: 118, startPoint y: 168, endPoint x: 243, endPoint y: 186, distance: 126.2
click at [247, 176] on div "Many established players in the crypto market already compete in the region, of…" at bounding box center [215, 163] width 280 height 25
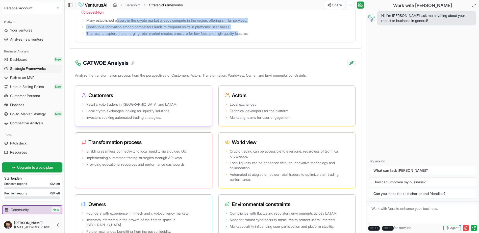
scroll to position [909, 0]
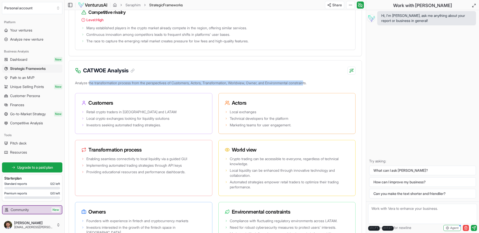
drag, startPoint x: 91, startPoint y: 95, endPoint x: 317, endPoint y: 93, distance: 225.8
click at [317, 89] on p "Analyze the transformation process from the perspectives of Customers, Actors, …" at bounding box center [215, 84] width 281 height 9
click at [217, 89] on p "Analyze the transformation process from the perspectives of Customers, Actors, …" at bounding box center [215, 84] width 281 height 9
click at [202, 87] on div "CATWOE Analysis Analyze the transformation process from the perspectives of Cus…" at bounding box center [215, 157] width 293 height 194
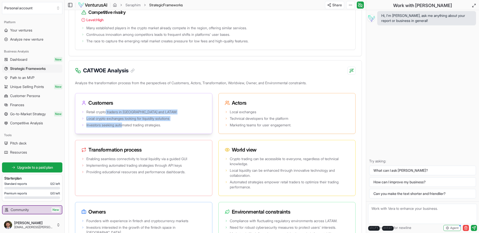
drag, startPoint x: 107, startPoint y: 123, endPoint x: 125, endPoint y: 140, distance: 25.0
click at [125, 134] on div "Retail crypto traders in Chile and LATAM Local crypto exchanges looking for liq…" at bounding box center [143, 121] width 137 height 25
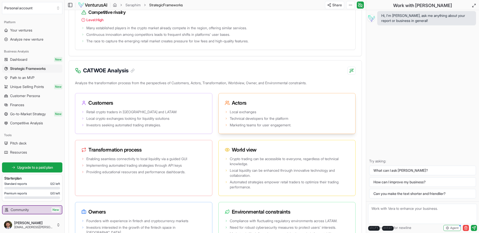
click at [276, 121] on span "Technical developers for the platform" at bounding box center [259, 118] width 59 height 5
drag, startPoint x: 235, startPoint y: 121, endPoint x: 282, endPoint y: 136, distance: 49.0
click at [282, 134] on div "Local exchanges Technical developers for the platform Marketing teams for user …" at bounding box center [287, 121] width 137 height 25
drag, startPoint x: 175, startPoint y: 131, endPoint x: 174, endPoint y: 127, distance: 4.4
click at [175, 121] on li "Local crypto exchanges looking for liquidity solutions" at bounding box center [143, 118] width 125 height 5
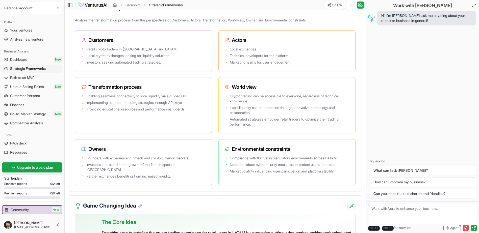
scroll to position [985, 0]
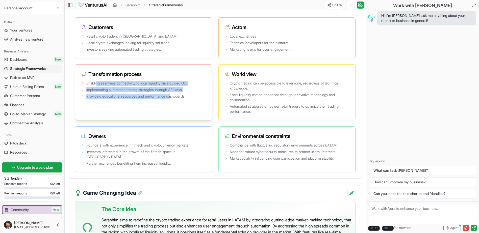
drag, startPoint x: 96, startPoint y: 93, endPoint x: 175, endPoint y: 115, distance: 81.1
click at [175, 115] on div "Enabling seamless connectivity to local liquidity via a guided GUI Implementing…" at bounding box center [143, 100] width 137 height 40
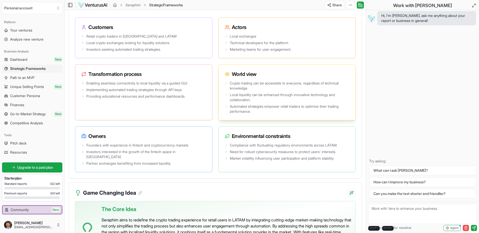
drag, startPoint x: 175, startPoint y: 115, endPoint x: 259, endPoint y: 111, distance: 84.2
click at [259, 103] on span "Local liquidity can be enhanced through innovative technology and collaboration." at bounding box center [290, 97] width 120 height 10
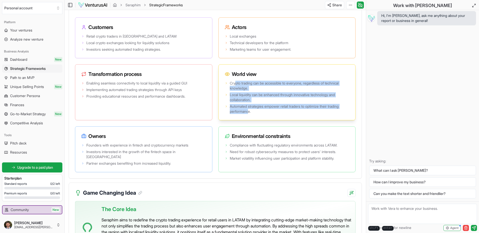
drag, startPoint x: 236, startPoint y: 95, endPoint x: 249, endPoint y: 125, distance: 32.5
click at [249, 114] on ul "Crypto trading can be accessible to everyone, regardless of technical knowledge…" at bounding box center [287, 97] width 125 height 33
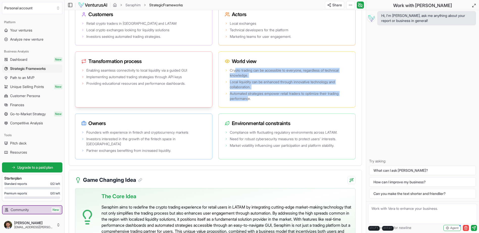
scroll to position [1010, 0]
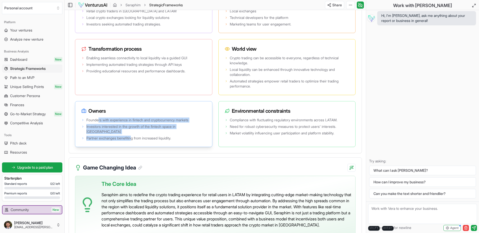
drag, startPoint x: 99, startPoint y: 129, endPoint x: 133, endPoint y: 144, distance: 37.8
click at [133, 144] on div "Founders with experience in fintech and cryptocurrency markets Investors intere…" at bounding box center [143, 132] width 137 height 30
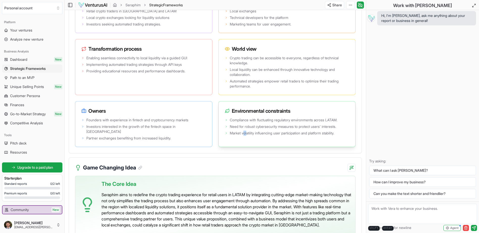
click at [244, 136] on span "Market volatility influencing user participation and platform stability." at bounding box center [282, 133] width 104 height 5
drag, startPoint x: 244, startPoint y: 144, endPoint x: 236, endPoint y: 130, distance: 15.9
click at [236, 123] on span "Compliance with fluctuating regulatory environments across LATAM." at bounding box center [284, 120] width 108 height 5
drag, startPoint x: 242, startPoint y: 140, endPoint x: 240, endPoint y: 138, distance: 2.9
click at [242, 129] on span "Need for robust cybersecurity measures to protect users' interests." at bounding box center [283, 126] width 106 height 5
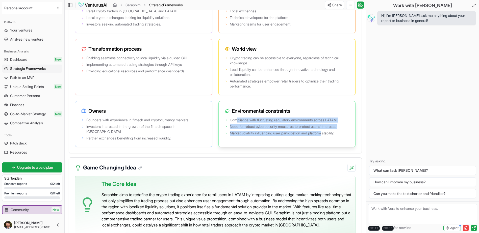
drag, startPoint x: 237, startPoint y: 134, endPoint x: 326, endPoint y: 147, distance: 89.8
click at [326, 136] on ul "Compliance with fluctuating regulatory environments across LATAM. Need for robu…" at bounding box center [287, 127] width 125 height 18
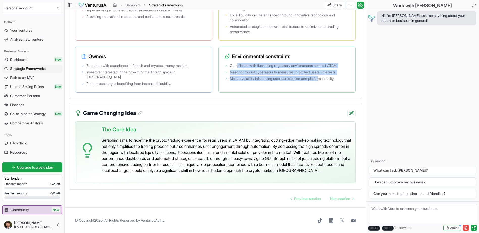
scroll to position [1078, 0]
click at [26, 32] on span "Your ventures" at bounding box center [21, 30] width 22 height 5
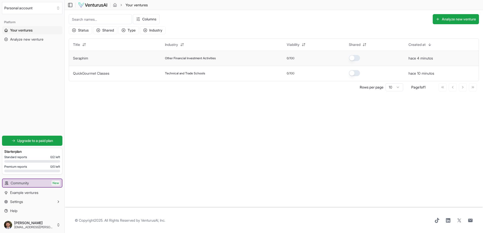
click at [289, 60] on span "0" at bounding box center [288, 58] width 2 height 4
click at [294, 58] on span "/100" at bounding box center [292, 58] width 6 height 4
click at [358, 75] on button "button" at bounding box center [354, 73] width 11 height 6
click at [355, 59] on button "button" at bounding box center [354, 58] width 11 height 6
click at [124, 30] on icon "button" at bounding box center [123, 30] width 1 height 0
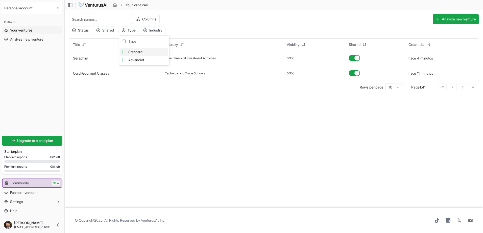
click at [227, 19] on div "Columns Analyze new venture" at bounding box center [306, 19] width 346 height 10
click at [355, 58] on button "button" at bounding box center [354, 58] width 11 height 6
click at [358, 74] on button "button" at bounding box center [354, 73] width 11 height 6
click at [291, 135] on main "Toggle Sidebar Your ventures Your ventures Columns Analyze new venture Status S…" at bounding box center [274, 116] width 418 height 233
drag, startPoint x: 173, startPoint y: 57, endPoint x: 213, endPoint y: 57, distance: 40.2
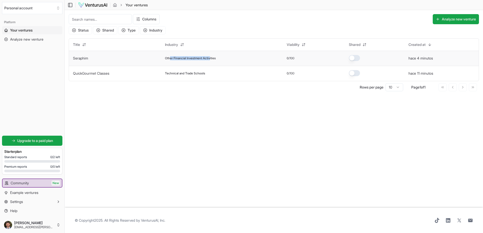
click at [213, 57] on span "Other Financial Investment Activities" at bounding box center [190, 58] width 51 height 4
drag, startPoint x: 213, startPoint y: 57, endPoint x: 191, endPoint y: 18, distance: 44.3
click at [192, 18] on div "Columns Analyze new venture" at bounding box center [306, 19] width 346 height 10
click at [57, 138] on link "Upgrade to a paid plan" at bounding box center [32, 141] width 60 height 10
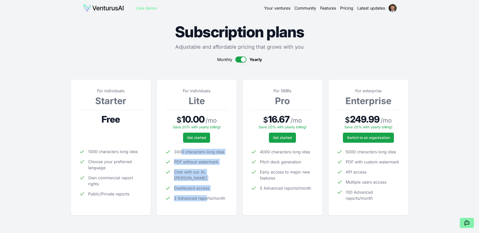
drag, startPoint x: 183, startPoint y: 153, endPoint x: 207, endPoint y: 206, distance: 58.9
click at [207, 206] on div "For individuals Lite $ 10.00 / mo Save 20% with yearly billing! Get started 300…" at bounding box center [197, 148] width 64 height 120
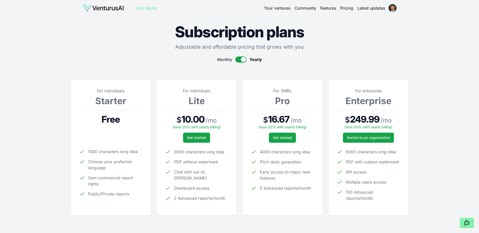
drag, startPoint x: 207, startPoint y: 206, endPoint x: 295, endPoint y: 170, distance: 95.1
click at [300, 178] on span "Early access to major new features" at bounding box center [287, 175] width 55 height 12
drag, startPoint x: 287, startPoint y: 155, endPoint x: 287, endPoint y: 198, distance: 42.9
click at [287, 198] on div "For SMBs Pro $ 16.67 / mo Save 20% with yearly billing! Get started 4000 charac…" at bounding box center [283, 148] width 64 height 120
drag, startPoint x: 287, startPoint y: 198, endPoint x: 322, endPoint y: 211, distance: 37.2
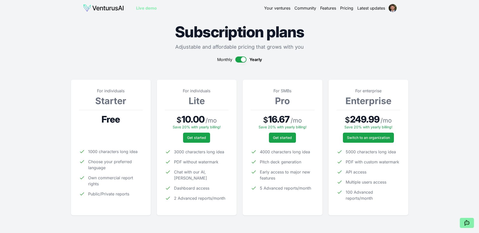
click at [322, 211] on div "For SMBs Pro $ 16.67 / mo Save 20% with yearly billing! Get started 4000 charac…" at bounding box center [283, 148] width 80 height 136
drag, startPoint x: 175, startPoint y: 164, endPoint x: 224, endPoint y: 163, distance: 49.3
click at [224, 163] on li "PDF without watermark" at bounding box center [197, 162] width 64 height 6
drag, startPoint x: 183, startPoint y: 195, endPoint x: 225, endPoint y: 194, distance: 42.4
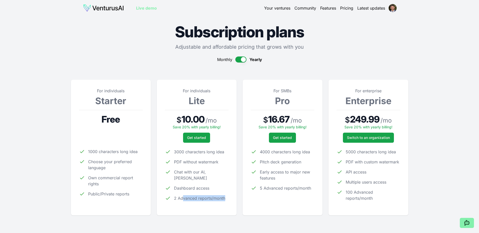
click at [225, 196] on li "2 Advanced reports/month" at bounding box center [197, 199] width 64 height 6
drag, startPoint x: 225, startPoint y: 194, endPoint x: 202, endPoint y: 208, distance: 27.8
click at [202, 208] on div "For individuals Lite $ 10.00 / mo Save 20% with yearly billing! Get started 300…" at bounding box center [197, 148] width 80 height 136
click at [281, 5] on div "Your ventures Community Features Pricing Latest updates" at bounding box center [330, 8] width 132 height 7
click at [280, 8] on link "Your ventures" at bounding box center [277, 8] width 26 height 6
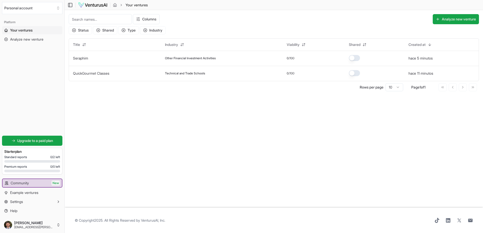
click at [46, 90] on div "Platform Your ventures Analyze new venture Get started for free Upgrade to a pa…" at bounding box center [32, 116] width 64 height 201
click at [36, 153] on h3 "Starter plan" at bounding box center [32, 151] width 56 height 5
click at [79, 61] on td "Seraphim" at bounding box center [115, 58] width 92 height 15
click at [79, 60] on button "Seraphim" at bounding box center [80, 58] width 15 height 5
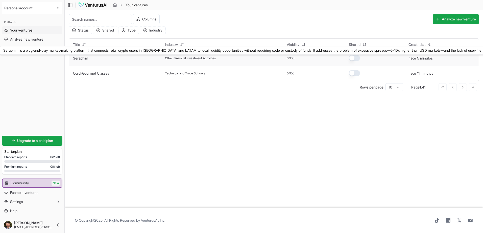
click at [83, 58] on link "Seraphim" at bounding box center [80, 58] width 15 height 4
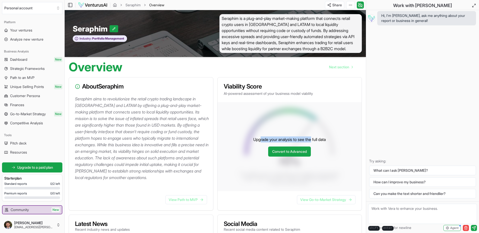
drag, startPoint x: 261, startPoint y: 142, endPoint x: 313, endPoint y: 143, distance: 52.0
click at [313, 143] on p "Upgrade your analysis to see the full data" at bounding box center [289, 140] width 72 height 6
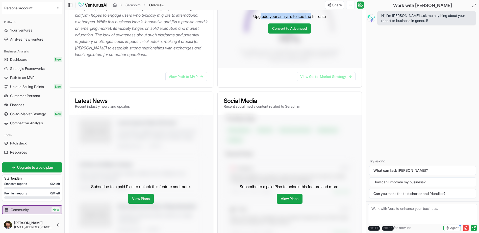
scroll to position [126, 0]
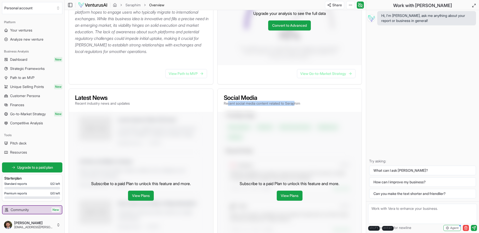
drag, startPoint x: 228, startPoint y: 102, endPoint x: 299, endPoint y: 102, distance: 70.5
click at [299, 102] on p "Recent social media content related to Seraphim" at bounding box center [262, 103] width 77 height 5
drag, startPoint x: 299, startPoint y: 102, endPoint x: 338, endPoint y: 110, distance: 40.4
click at [344, 106] on div "Social Media Recent social media content related to Seraphim" at bounding box center [290, 100] width 132 height 11
drag, startPoint x: 87, startPoint y: 99, endPoint x: 129, endPoint y: 109, distance: 43.2
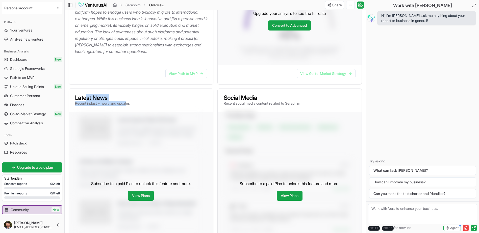
click at [129, 109] on div "Latest News Recent industry news and updates" at bounding box center [141, 100] width 144 height 23
drag, startPoint x: 129, startPoint y: 109, endPoint x: 200, endPoint y: 104, distance: 70.9
click at [200, 105] on div "Latest News Recent industry news and updates" at bounding box center [141, 100] width 132 height 11
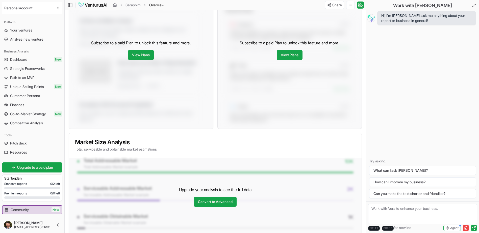
scroll to position [278, 0]
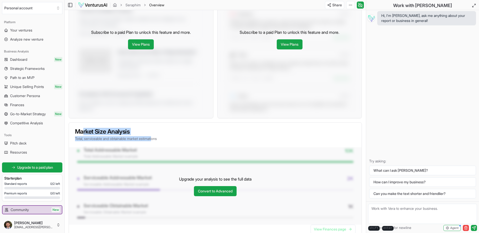
drag, startPoint x: 115, startPoint y: 135, endPoint x: 158, endPoint y: 140, distance: 43.0
click at [158, 140] on div "Market Size Analysis Total, serviceable and obtainable market estimations" at bounding box center [215, 135] width 293 height 25
drag, startPoint x: 158, startPoint y: 140, endPoint x: 225, endPoint y: 141, distance: 67.7
click at [229, 140] on p "Total, serviceable and obtainable market estimations" at bounding box center [215, 138] width 281 height 5
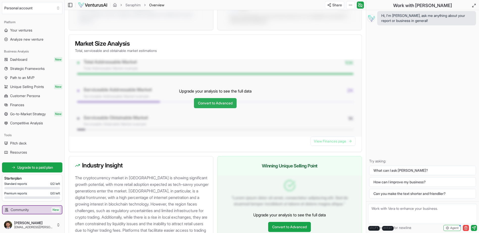
scroll to position [354, 0]
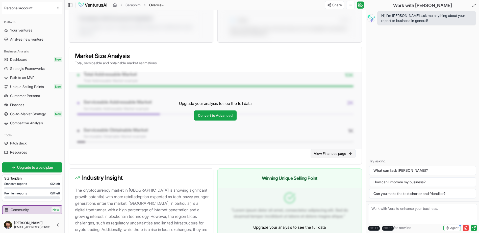
click at [332, 157] on link "View Finances page" at bounding box center [333, 153] width 45 height 9
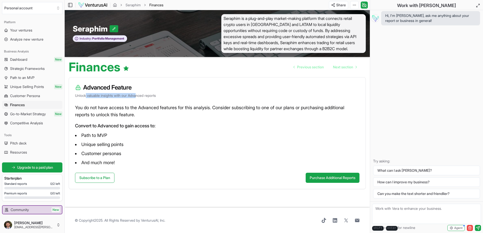
drag, startPoint x: 87, startPoint y: 94, endPoint x: 141, endPoint y: 94, distance: 54.3
click at [141, 94] on p "Unlock valuable insights with our Advanced reports" at bounding box center [217, 95] width 284 height 5
drag, startPoint x: 141, startPoint y: 94, endPoint x: 97, endPoint y: 104, distance: 45.0
click at [97, 104] on div "Advanced Feature Unlock valuable insights with our Advanced reports You do not …" at bounding box center [217, 133] width 297 height 112
click at [90, 101] on div "Advanced Feature Unlock valuable insights with our Advanced reports" at bounding box center [217, 91] width 297 height 27
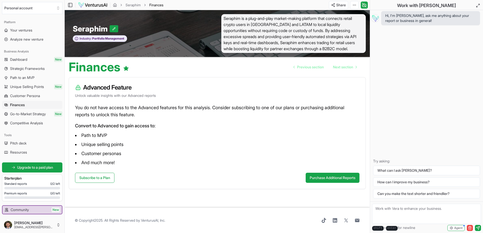
click at [117, 100] on div "Advanced Feature Unlock valuable insights with our Advanced reports" at bounding box center [217, 91] width 297 height 27
drag, startPoint x: 148, startPoint y: 95, endPoint x: 94, endPoint y: 95, distance: 53.6
click at [94, 95] on p "Unlock valuable insights with our Advanced reports" at bounding box center [217, 95] width 284 height 5
drag, startPoint x: 94, startPoint y: 95, endPoint x: 85, endPoint y: 114, distance: 21.2
click at [85, 114] on p "You do not have access to the Advanced features for this analysis. Consider sub…" at bounding box center [217, 111] width 284 height 14
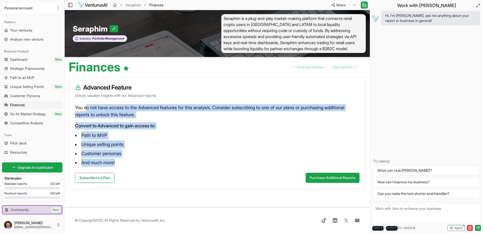
drag, startPoint x: 86, startPoint y: 106, endPoint x: 116, endPoint y: 169, distance: 69.5
click at [116, 169] on div "You do not have access to the Advanced features for this analysis. Consider sub…" at bounding box center [217, 138] width 297 height 69
drag, startPoint x: 116, startPoint y: 169, endPoint x: 216, endPoint y: 148, distance: 102.6
click at [216, 148] on li "Unique selling points" at bounding box center [217, 145] width 284 height 8
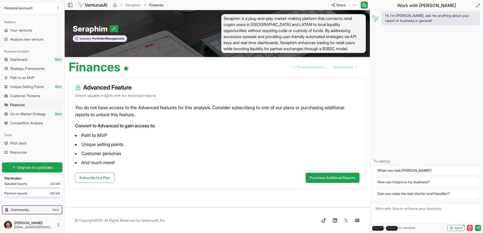
click at [52, 210] on span "New" at bounding box center [56, 210] width 8 height 5
click at [33, 121] on span "Competitive Analysis" at bounding box center [26, 123] width 33 height 5
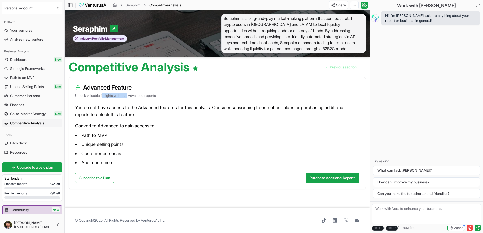
drag, startPoint x: 104, startPoint y: 92, endPoint x: 130, endPoint y: 95, distance: 26.4
click at [130, 95] on div "Advanced Feature Unlock valuable insights with our Advanced reports" at bounding box center [217, 91] width 297 height 27
drag, startPoint x: 130, startPoint y: 95, endPoint x: 240, endPoint y: 123, distance: 112.9
click at [244, 120] on div "You do not have access to the Advanced features for this analysis. Consider sub…" at bounding box center [217, 138] width 297 height 69
click at [145, 105] on p "You do not have access to the Advanced features for this analysis. Consider sub…" at bounding box center [217, 111] width 284 height 14
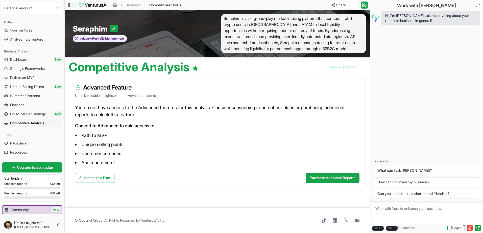
click at [93, 5] on img at bounding box center [93, 5] width 30 height 6
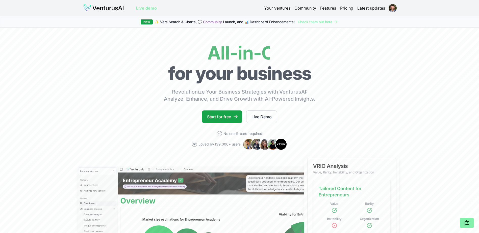
click at [346, 7] on link "Pricing" at bounding box center [346, 8] width 13 height 6
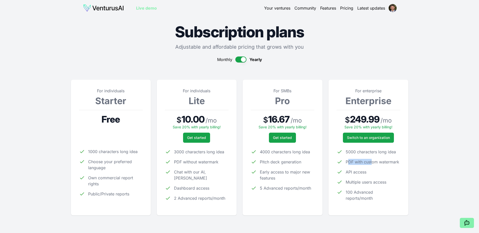
drag, startPoint x: 353, startPoint y: 162, endPoint x: 372, endPoint y: 165, distance: 19.0
click at [372, 165] on span "PDF with custom watermark" at bounding box center [373, 162] width 54 height 6
drag, startPoint x: 372, startPoint y: 165, endPoint x: 368, endPoint y: 206, distance: 41.3
click at [368, 206] on div "For enterprise Enterprise $ 249.99 / mo Save 20% with yearly billing! Switch to…" at bounding box center [369, 148] width 64 height 120
drag, startPoint x: 368, startPoint y: 206, endPoint x: 439, endPoint y: 184, distance: 73.6
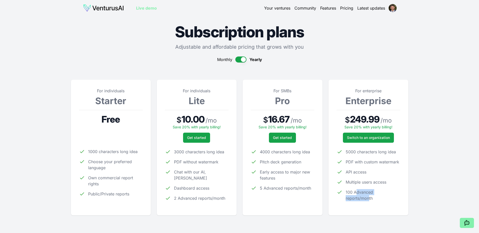
drag, startPoint x: 265, startPoint y: 187, endPoint x: 286, endPoint y: 188, distance: 20.8
click at [286, 188] on span "5 Advanced reports/month" at bounding box center [285, 188] width 51 height 6
drag, startPoint x: 459, startPoint y: 115, endPoint x: 458, endPoint y: 112, distance: 3.6
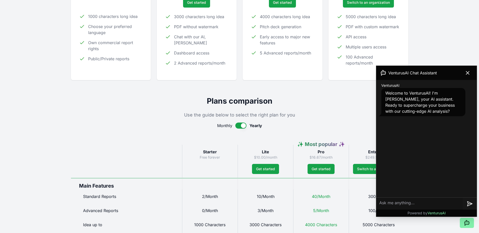
scroll to position [152, 0]
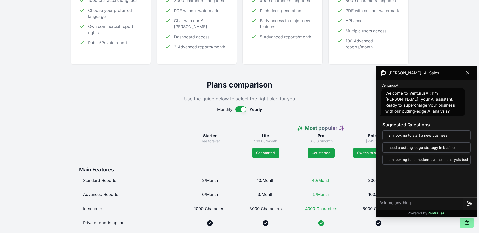
click at [470, 74] on icon at bounding box center [468, 73] width 6 height 6
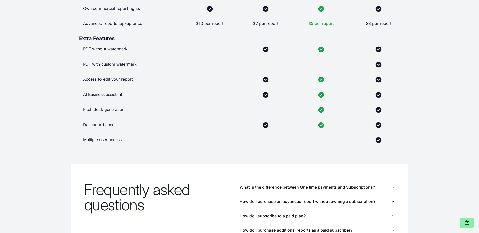
scroll to position [344, 0]
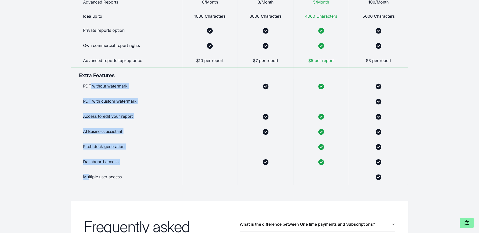
drag, startPoint x: 89, startPoint y: 179, endPoint x: 90, endPoint y: 85, distance: 93.5
click at [90, 85] on div "Starter Free forever Lite $10.00/month Get started ✨ Most popular ✨ Pro $16.67/…" at bounding box center [239, 60] width 337 height 249
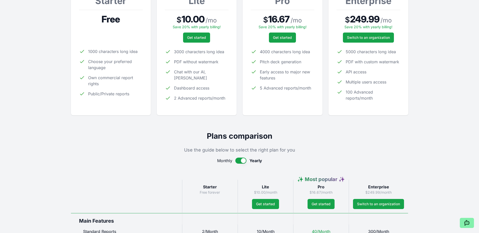
scroll to position [92, 0]
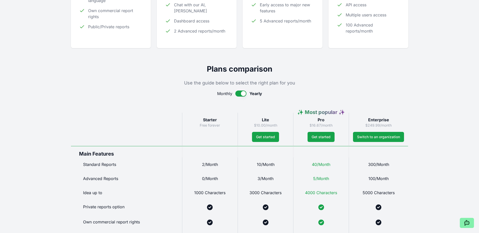
click at [238, 93] on button "button" at bounding box center [240, 94] width 11 height 6
click at [238, 93] on button "button" at bounding box center [241, 94] width 11 height 6
drag, startPoint x: 438, startPoint y: 116, endPoint x: 438, endPoint y: 133, distance: 16.7
click at [438, 116] on div "Live demo Your ventures Community Features Pricing Latest updates Live demo Sub…" at bounding box center [239, 223] width 479 height 780
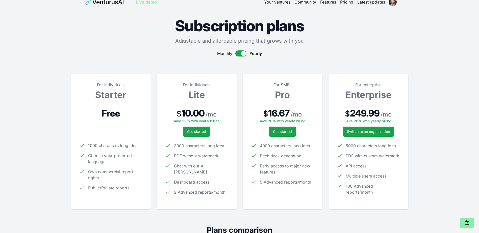
scroll to position [0, 0]
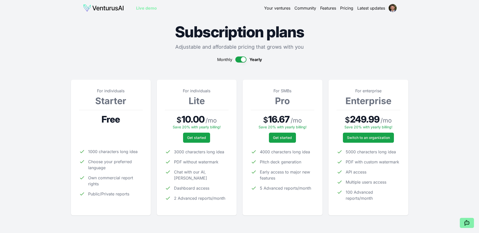
click at [324, 9] on link "Features" at bounding box center [328, 8] width 16 height 6
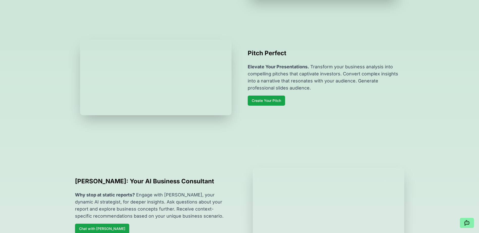
scroll to position [278, 0]
click at [420, 101] on section "Pitch Perfect Elevate Your Presentations. Transform your business analysis into…" at bounding box center [239, 77] width 479 height 116
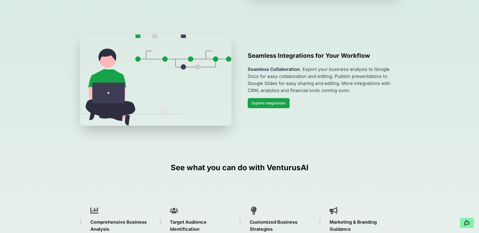
scroll to position [530, 0]
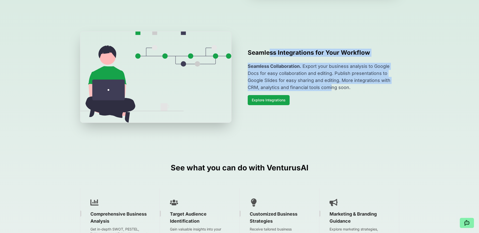
drag, startPoint x: 270, startPoint y: 81, endPoint x: 319, endPoint y: 113, distance: 59.1
click at [319, 105] on div "Seamless Integrations for Your Workflow Seamless Collaboration. Export your bus…" at bounding box center [324, 77] width 152 height 57
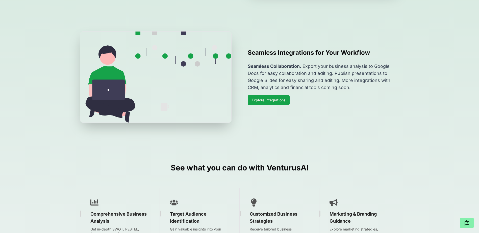
drag, startPoint x: 319, startPoint y: 113, endPoint x: 394, endPoint y: 131, distance: 76.5
click at [397, 105] on div "Seamless Integrations for Your Workflow Seamless Collaboration. Export your bus…" at bounding box center [324, 77] width 152 height 57
drag, startPoint x: 314, startPoint y: 90, endPoint x: 385, endPoint y: 91, distance: 71.0
click at [385, 91] on div "Seamless Integrations for Your Workflow Seamless Collaboration. Export your bus…" at bounding box center [324, 77] width 152 height 57
click at [315, 91] on p "Seamless Collaboration. Export your business analysis to Google Docs for easy c…" at bounding box center [324, 77] width 152 height 28
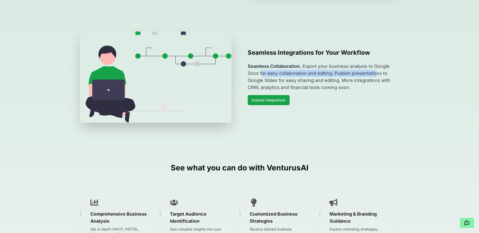
drag, startPoint x: 298, startPoint y: 104, endPoint x: 375, endPoint y: 105, distance: 76.5
click at [375, 91] on p "Seamless Collaboration. Export your business analysis to Google Docs for easy c…" at bounding box center [324, 77] width 152 height 28
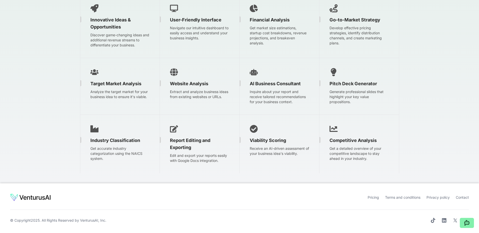
scroll to position [822, 0]
click at [286, 89] on div "AI Business Consultant Inquire about your report and receive tailored recommend…" at bounding box center [280, 86] width 80 height 57
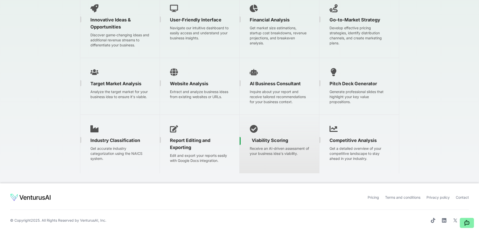
click at [272, 136] on div "Viability Scoring Receive an AI-driven assessment of your business idea's viabi…" at bounding box center [280, 144] width 80 height 59
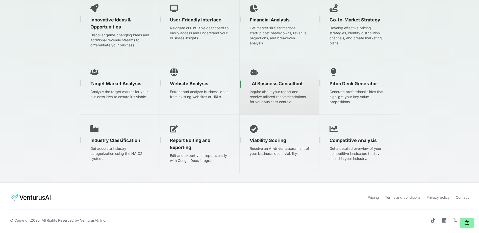
click at [288, 102] on p "Inquire about your report and receive tailored recommendations for your busines…" at bounding box center [280, 96] width 80 height 15
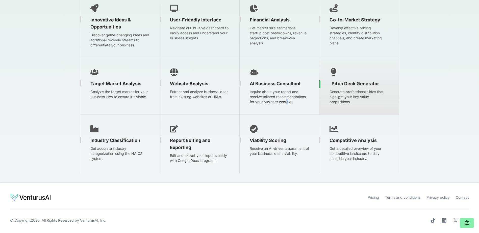
drag, startPoint x: 288, startPoint y: 102, endPoint x: 348, endPoint y: 102, distance: 59.4
click at [350, 102] on p "Generate professional slides that highlight your key value propositions." at bounding box center [360, 96] width 80 height 15
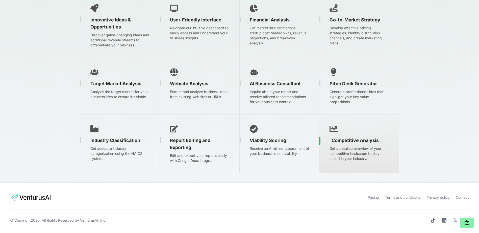
click at [332, 138] on span "Competitive Analysis" at bounding box center [355, 140] width 47 height 7
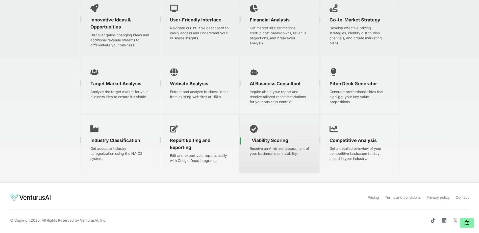
click at [279, 140] on span "Viability Scoring" at bounding box center [270, 140] width 36 height 7
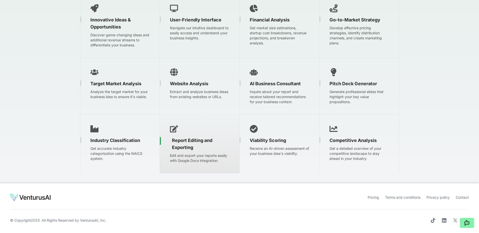
drag, startPoint x: 279, startPoint y: 140, endPoint x: 180, endPoint y: 146, distance: 99.0
click at [182, 146] on span "Report Editing and Exporting" at bounding box center [201, 144] width 59 height 14
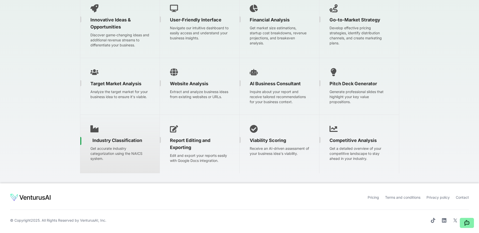
drag, startPoint x: 180, startPoint y: 146, endPoint x: 139, endPoint y: 132, distance: 43.3
click at [139, 135] on div "Industry Classification Get accurate industry categorization using the NAICS sy…" at bounding box center [120, 144] width 80 height 59
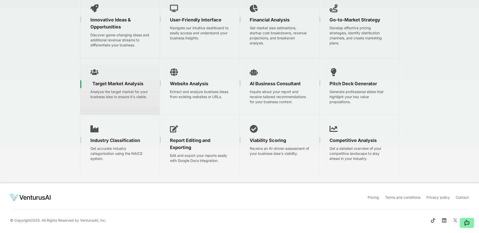
drag, startPoint x: 139, startPoint y: 132, endPoint x: 147, endPoint y: 103, distance: 29.5
click at [143, 104] on div "Target Market Analysis Analyze the target market for your business idea to ensu…" at bounding box center [120, 86] width 80 height 57
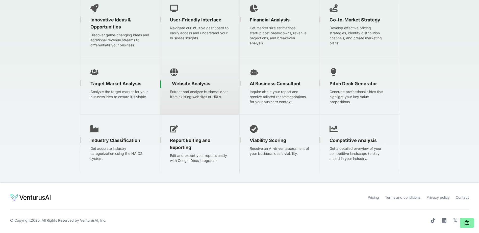
drag, startPoint x: 147, startPoint y: 103, endPoint x: 239, endPoint y: 100, distance: 92.8
click at [205, 100] on div "Website Analysis Extract and analyze business ideas from existing websites or U…" at bounding box center [200, 86] width 80 height 57
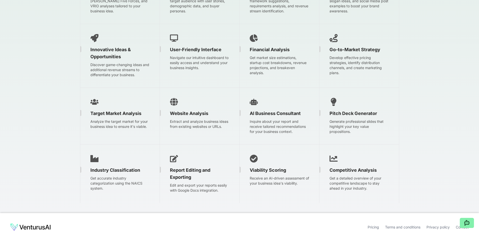
scroll to position [746, 0]
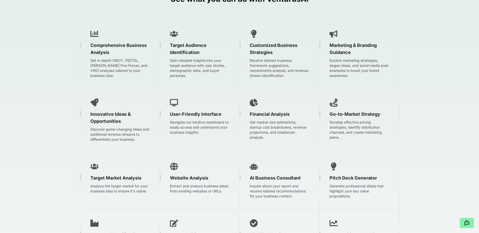
scroll to position [696, 0]
